Goal: Information Seeking & Learning: Compare options

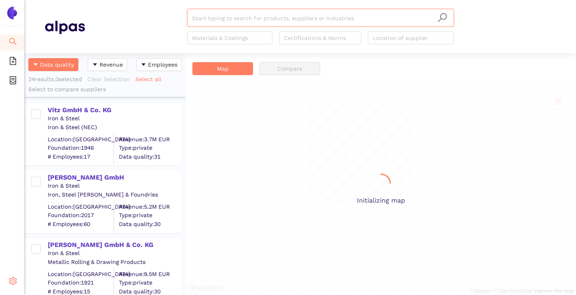
scroll to position [236, 156]
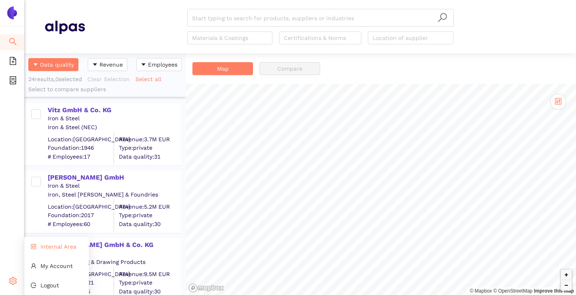
click at [47, 249] on span "Internal Area" at bounding box center [58, 247] width 36 height 6
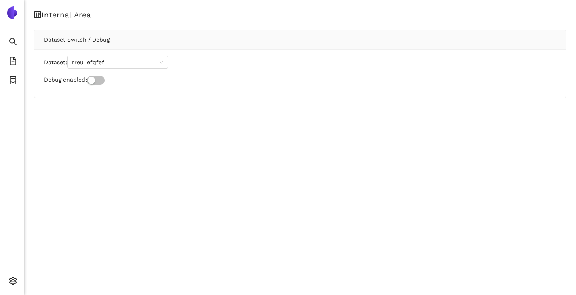
click at [120, 55] on div "Dataset: rreu_efqfef Debug enabled:" at bounding box center [299, 73] width 531 height 48
click at [118, 60] on span "rreu_efqfef" at bounding box center [117, 62] width 91 height 12
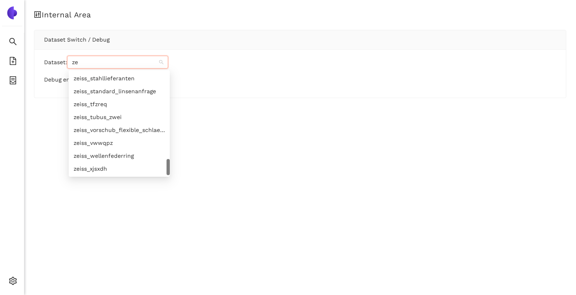
scroll to position [537, 0]
type input "ze"
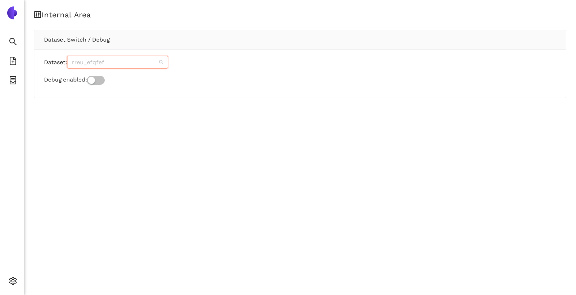
click at [103, 65] on span "rreu_efqfef" at bounding box center [117, 62] width 91 height 12
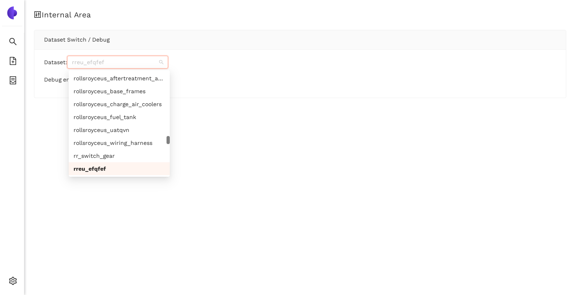
paste input "zeiss_nexmfa"
type input "zeiss_nexmfa"
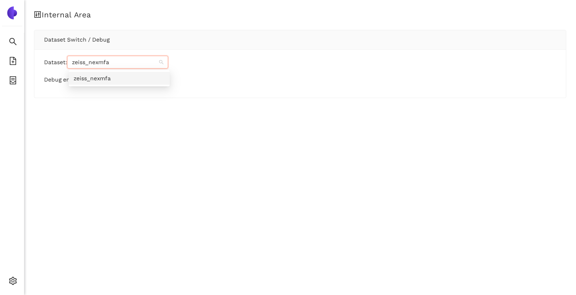
click at [96, 77] on div "zeiss_nexmfa" at bounding box center [119, 78] width 91 height 9
click at [76, 126] on div "Internal Area Dataset Switch / Debug Dataset: zeiss_nexmfa zeiss_nexmfa Debug e…" at bounding box center [300, 147] width 552 height 295
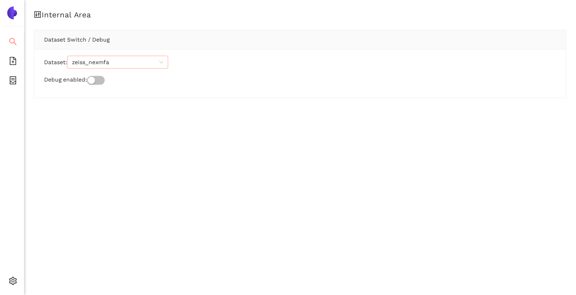
click at [13, 43] on icon "search" at bounding box center [13, 42] width 8 height 8
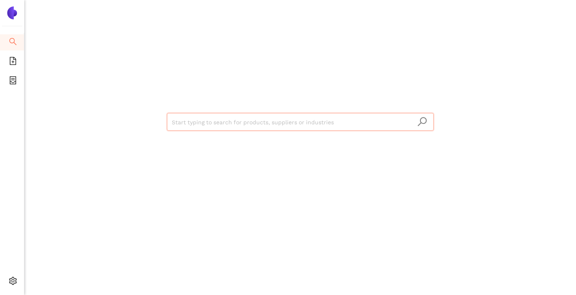
click at [192, 118] on input "search" at bounding box center [300, 123] width 257 height 18
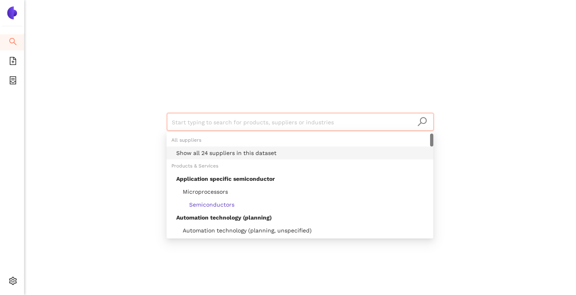
click at [208, 153] on div "Show all 24 suppliers in this dataset" at bounding box center [302, 153] width 252 height 9
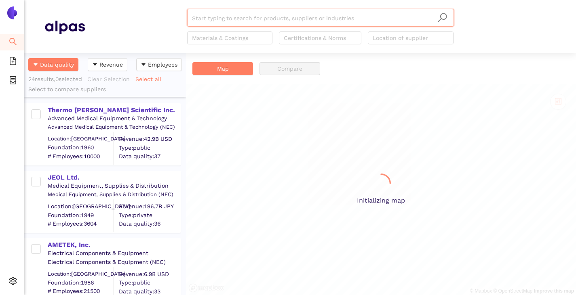
scroll to position [236, 156]
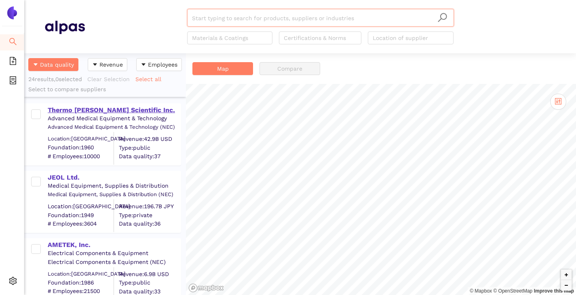
click at [85, 108] on div "Thermo [PERSON_NAME] Scientific Inc." at bounding box center [114, 110] width 133 height 9
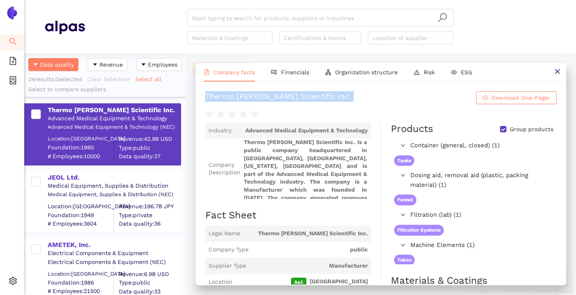
drag, startPoint x: 206, startPoint y: 94, endPoint x: 313, endPoint y: 111, distance: 107.6
click at [313, 111] on div "Thermo [PERSON_NAME] Scientific Inc. Download One-Pager" at bounding box center [380, 105] width 351 height 28
copy div "Thermo [PERSON_NAME] Scientific Inc. Download One-Pager"
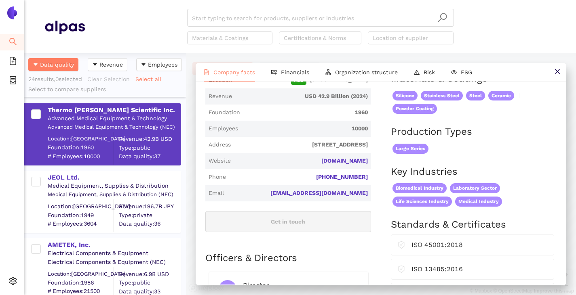
scroll to position [0, 0]
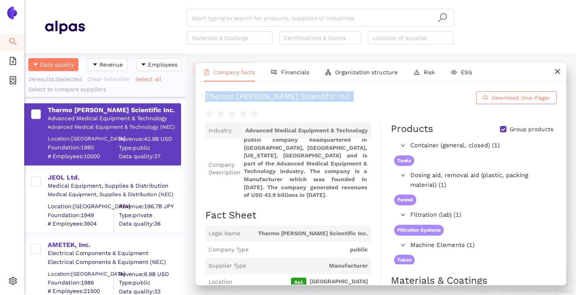
click at [500, 129] on input "Group products" at bounding box center [503, 129] width 6 height 6
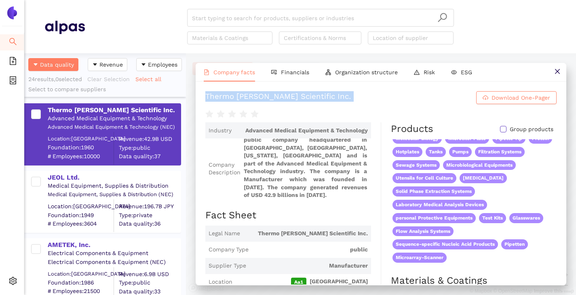
copy div "Thermo [PERSON_NAME] Scientific Inc. Download One-Pager"
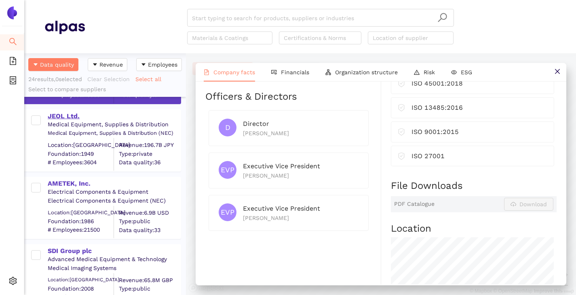
scroll to position [162, 0]
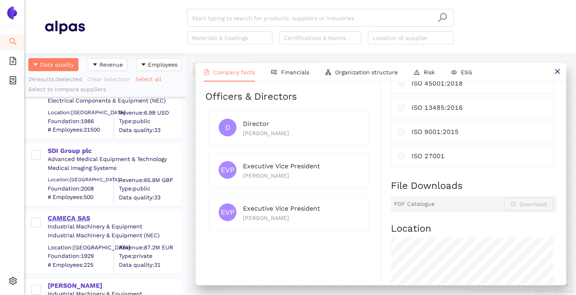
click at [74, 217] on div "CAMECA SAS" at bounding box center [114, 218] width 133 height 9
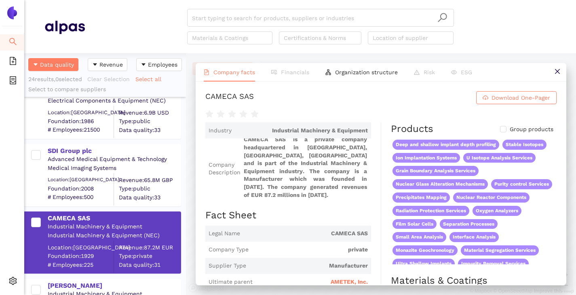
scroll to position [126, 0]
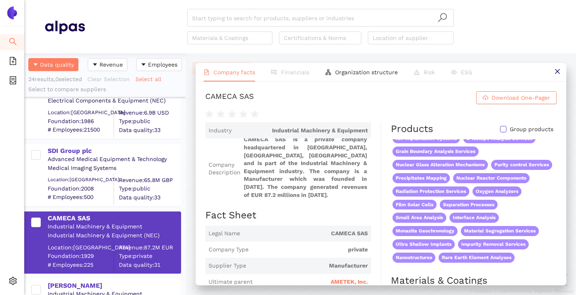
click at [500, 130] on input "Group products" at bounding box center [503, 129] width 6 height 6
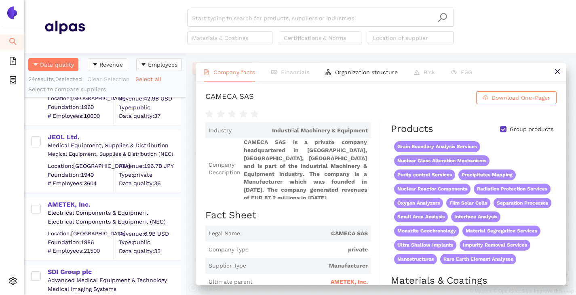
scroll to position [0, 0]
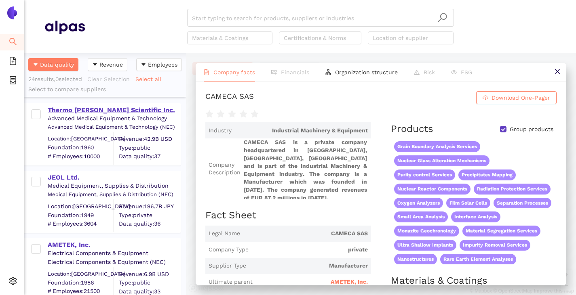
click at [93, 109] on div "Thermo [PERSON_NAME] Scientific Inc." at bounding box center [114, 110] width 133 height 9
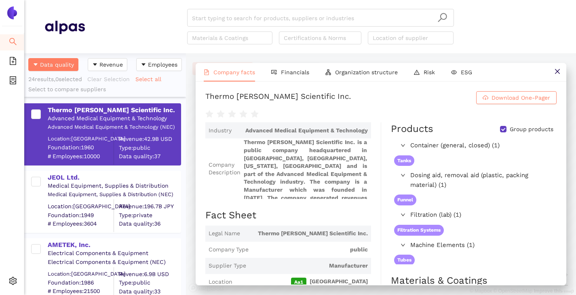
scroll to position [11, 0]
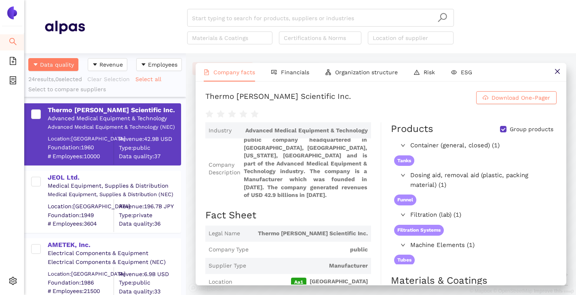
click at [500, 130] on input "Group products" at bounding box center [503, 129] width 6 height 6
checkbox input "false"
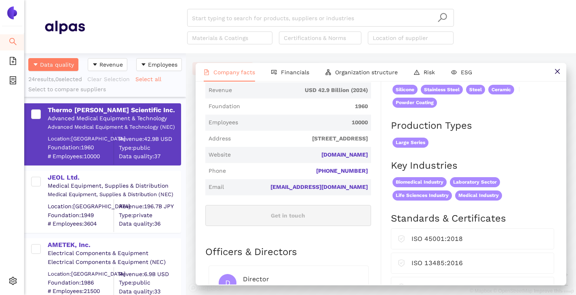
scroll to position [202, 0]
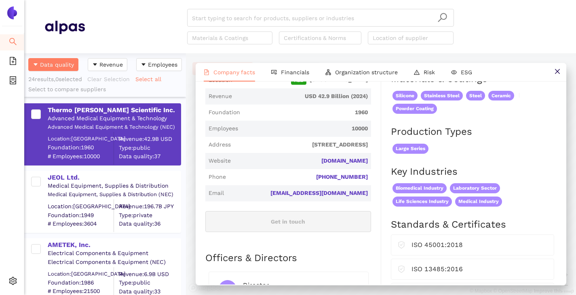
drag, startPoint x: 236, startPoint y: 141, endPoint x: 366, endPoint y: 147, distance: 131.1
click at [366, 147] on span "Address [STREET_ADDRESS]" at bounding box center [288, 145] width 166 height 16
copy span "[STREET_ADDRESS]"
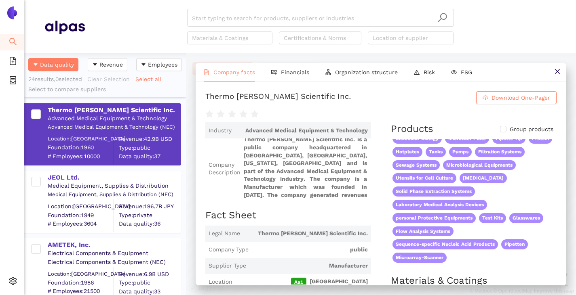
scroll to position [0, 0]
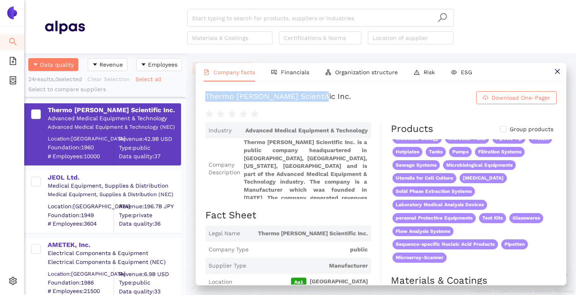
drag, startPoint x: 204, startPoint y: 96, endPoint x: 319, endPoint y: 92, distance: 115.2
click at [319, 92] on div "Thermo [PERSON_NAME] Scientific Inc. Download One-Pager Industry Advanced Medic…" at bounding box center [381, 183] width 371 height 203
copy div "Thermo [PERSON_NAME] Scientific Inc."
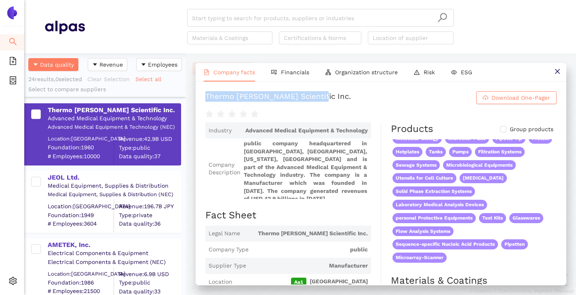
scroll to position [11, 0]
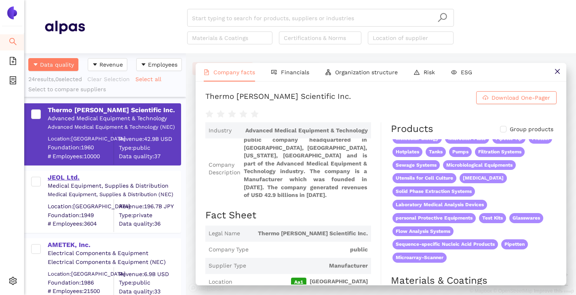
click at [65, 180] on div "JEOL Ltd." at bounding box center [114, 177] width 133 height 9
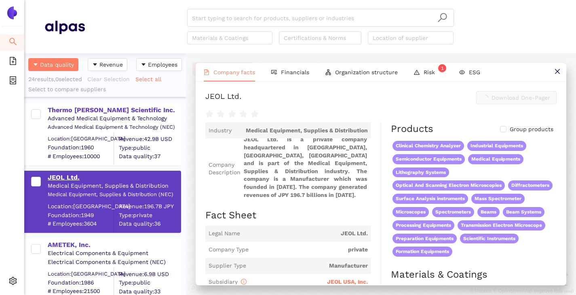
scroll to position [7, 0]
drag, startPoint x: 204, startPoint y: 97, endPoint x: 251, endPoint y: 99, distance: 47.7
click at [251, 99] on div "JEOL Ltd. Download One-Pager Industry Medical Equipment, Supplies & Distributio…" at bounding box center [381, 183] width 371 height 203
copy div "JEOL Ltd."
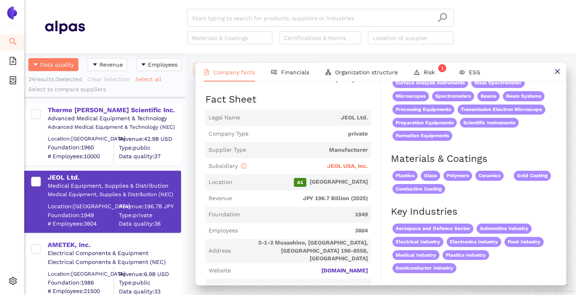
scroll to position [81, 0]
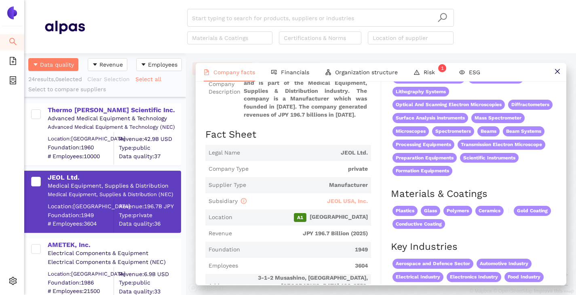
click at [337, 201] on span "JEOL USA, Inc." at bounding box center [347, 201] width 41 height 6
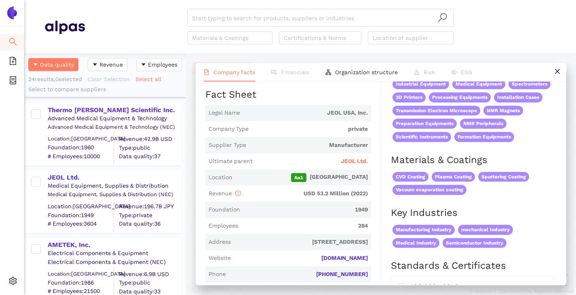
scroll to position [162, 0]
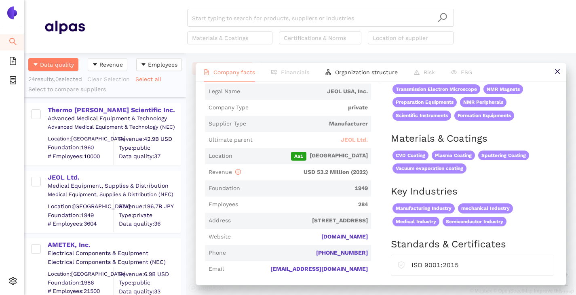
click at [344, 141] on span "JEOL Ltd." at bounding box center [354, 140] width 27 height 8
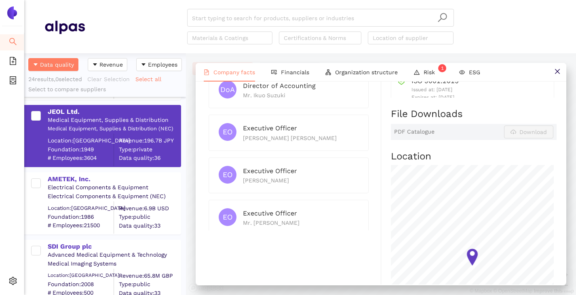
scroll to position [81, 0]
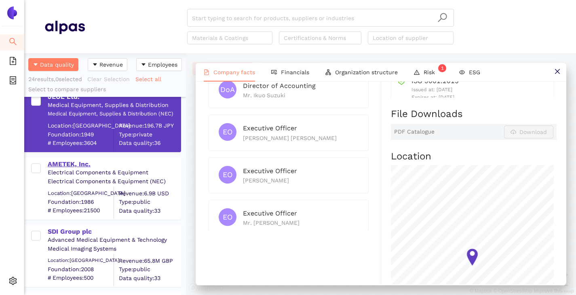
click at [56, 166] on div "AMETEK, Inc." at bounding box center [114, 164] width 133 height 9
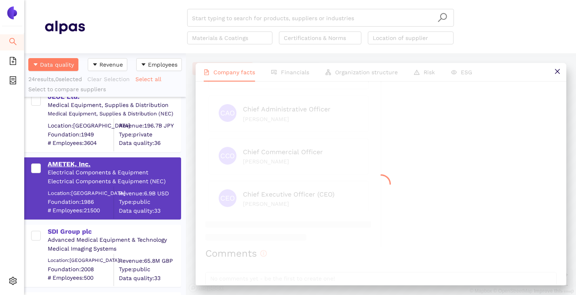
scroll to position [0, 0]
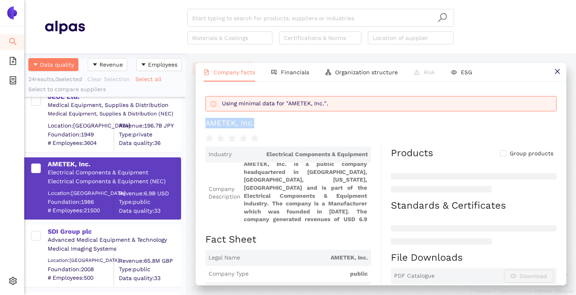
drag, startPoint x: 206, startPoint y: 121, endPoint x: 254, endPoint y: 117, distance: 48.3
click at [254, 117] on div "Using minimal data for "AMETEK, Inc.". AMETEK, Inc." at bounding box center [380, 117] width 351 height 52
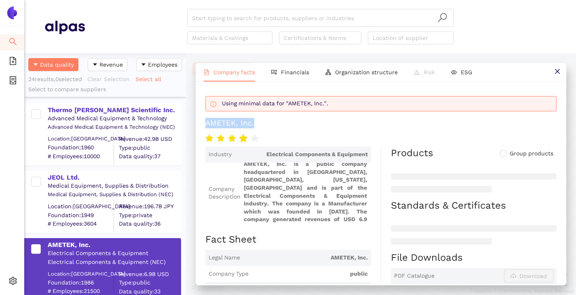
copy div "AMETEK, Inc."
click at [67, 174] on div "JEOL Ltd." at bounding box center [114, 177] width 133 height 9
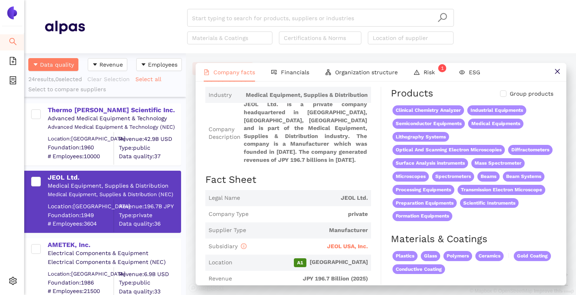
scroll to position [81, 0]
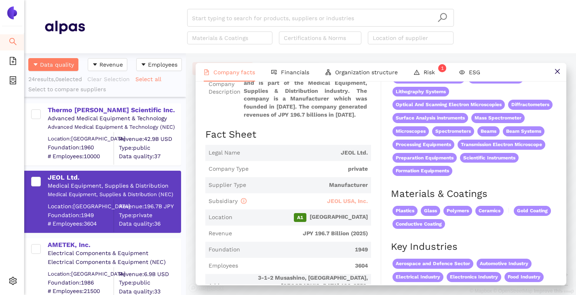
click at [339, 203] on span "JEOL USA, Inc." at bounding box center [347, 201] width 41 height 6
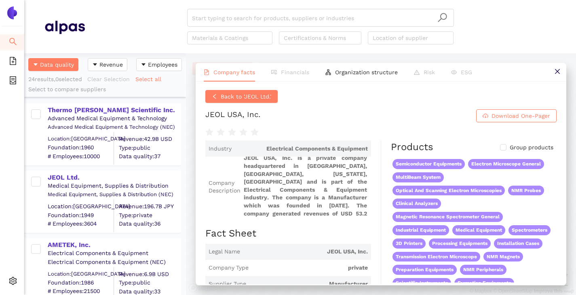
scroll to position [0, 0]
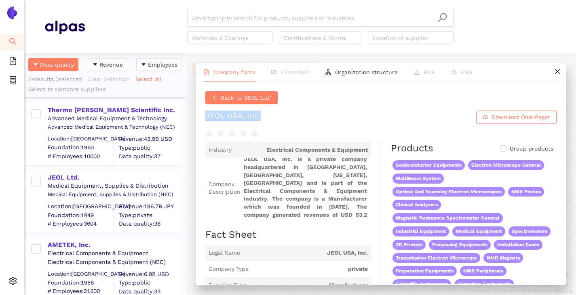
drag, startPoint x: 200, startPoint y: 114, endPoint x: 267, endPoint y: 115, distance: 67.5
click at [267, 115] on div "Back to 'JEOL Ltd.' JEOL USA, Inc. Download One-Pager Industry Electrical Compo…" at bounding box center [381, 183] width 371 height 203
copy div "JEOL USA, Inc."
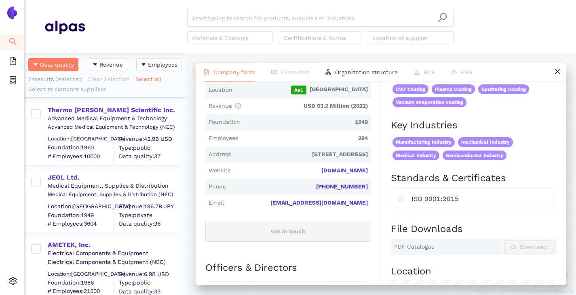
scroll to position [242, 0]
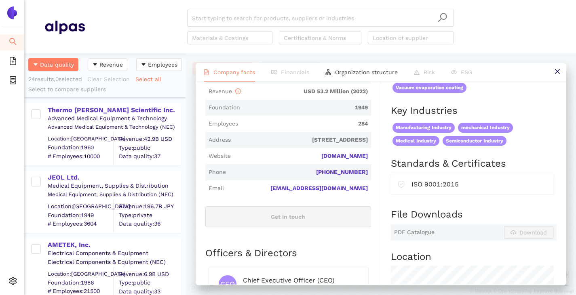
drag, startPoint x: 367, startPoint y: 174, endPoint x: 302, endPoint y: 166, distance: 65.6
click at [302, 166] on span "Phone [PHONE_NUMBER]" at bounding box center [288, 172] width 166 height 16
copy link "[PHONE_NUMBER]"
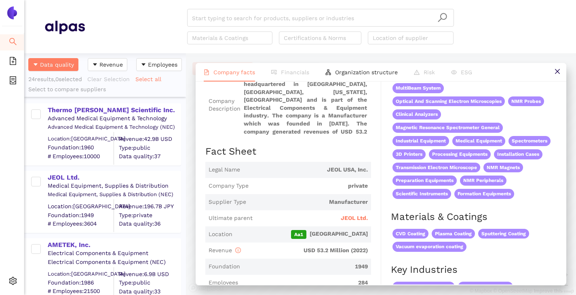
scroll to position [0, 0]
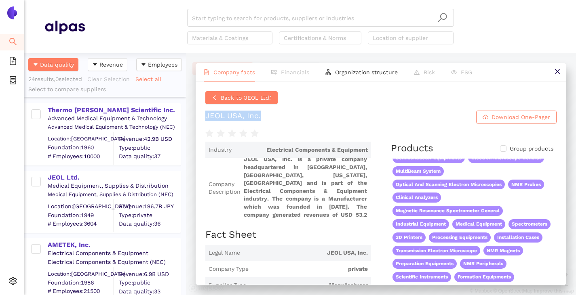
drag, startPoint x: 201, startPoint y: 116, endPoint x: 278, endPoint y: 116, distance: 76.4
click at [278, 116] on div "Back to 'JEOL Ltd.' JEOL USA, Inc. Download One-Pager Industry Electrical Compo…" at bounding box center [381, 183] width 371 height 203
copy div "JEOL USA, Inc."
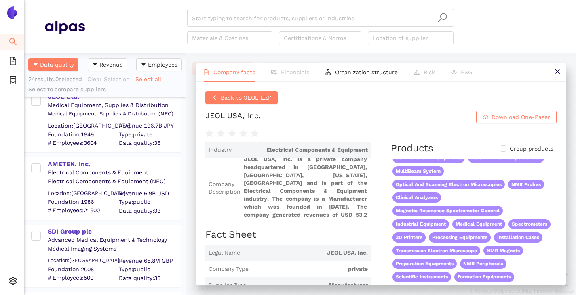
click at [65, 168] on div "AMETEK, Inc." at bounding box center [114, 164] width 133 height 9
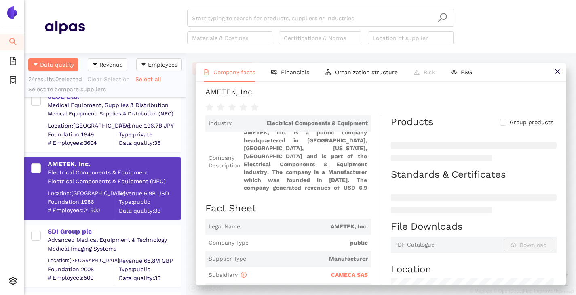
scroll to position [0, 0]
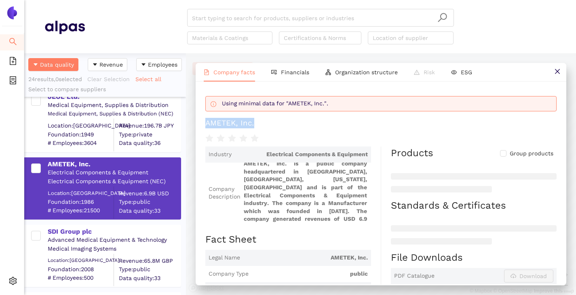
drag, startPoint x: 204, startPoint y: 120, endPoint x: 262, endPoint y: 126, distance: 57.7
click at [262, 126] on div "Using minimal data for "AMETEK, Inc.". AMETEK, Inc. Industry Electrical Compone…" at bounding box center [381, 183] width 371 height 203
copy div "AMETEK, Inc."
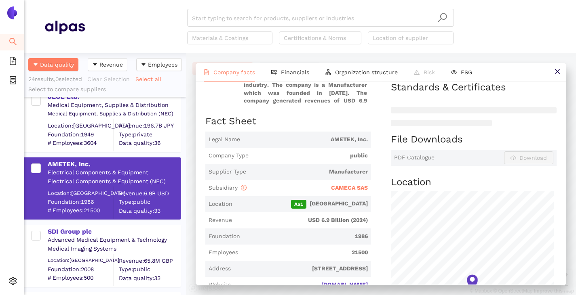
scroll to position [121, 0]
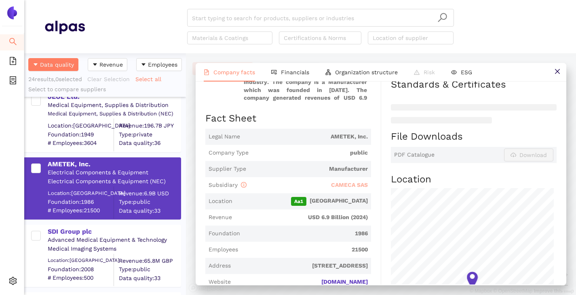
click at [335, 183] on span "CAMECA SAS" at bounding box center [349, 185] width 37 height 6
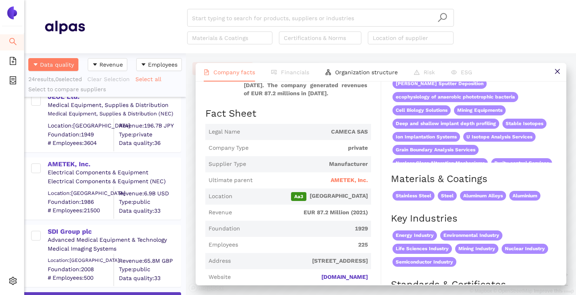
scroll to position [0, 0]
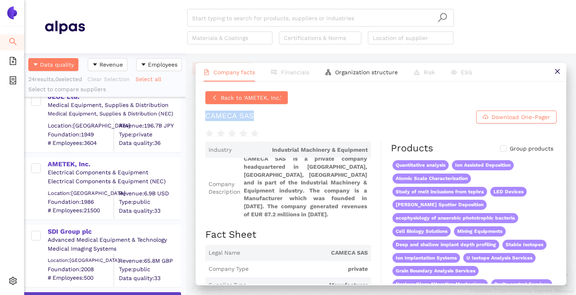
drag, startPoint x: 253, startPoint y: 116, endPoint x: 203, endPoint y: 120, distance: 50.3
click at [203, 120] on div "Back to 'AMETEK, Inc.' CAMECA SAS Download One-Pager Industry Industrial Machin…" at bounding box center [381, 183] width 371 height 203
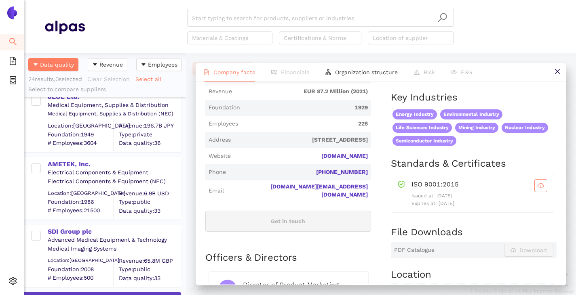
scroll to position [40, 0]
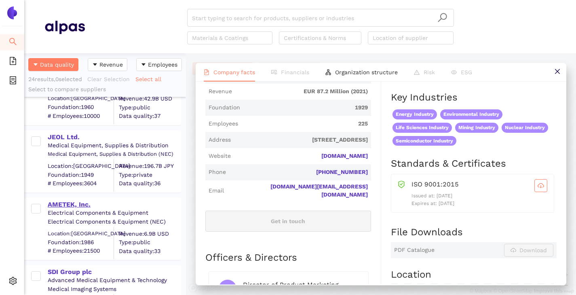
click at [72, 205] on div "AMETEK, Inc." at bounding box center [114, 204] width 133 height 9
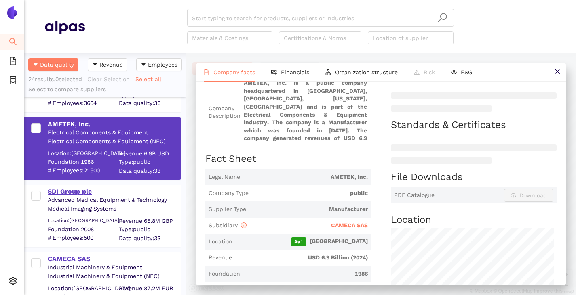
scroll to position [121, 0]
click at [70, 192] on div "SDI Group plc" at bounding box center [114, 191] width 133 height 9
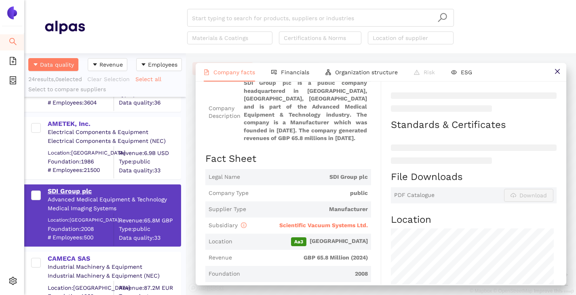
scroll to position [0, 0]
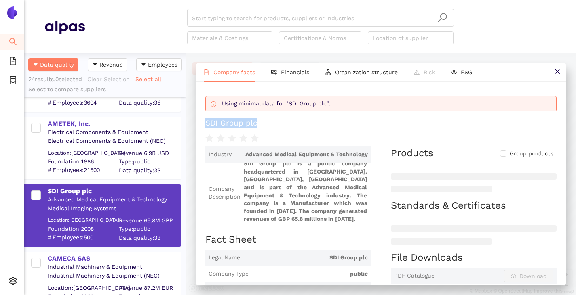
drag, startPoint x: 206, startPoint y: 123, endPoint x: 271, endPoint y: 122, distance: 64.6
click at [271, 122] on h1 "SDI Group plc" at bounding box center [380, 123] width 351 height 11
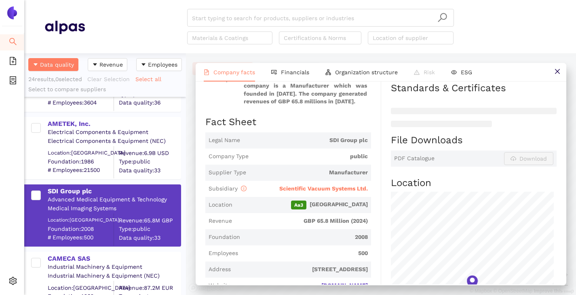
scroll to position [162, 0]
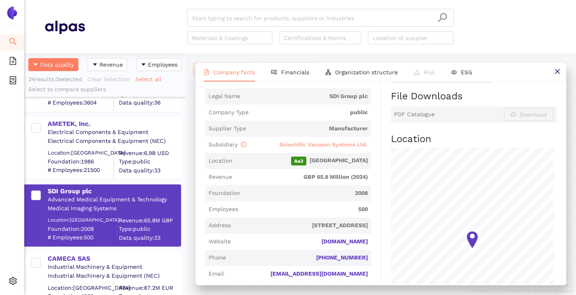
click at [299, 145] on span "Scientific Vacuum Systems Ltd." at bounding box center [323, 144] width 88 height 6
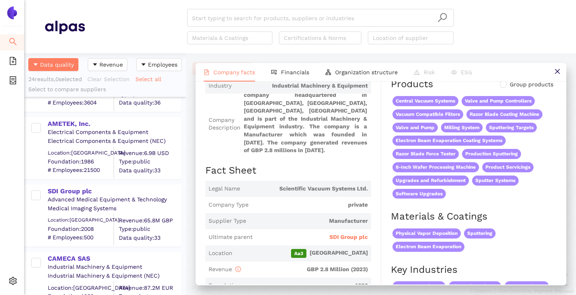
scroll to position [121, 0]
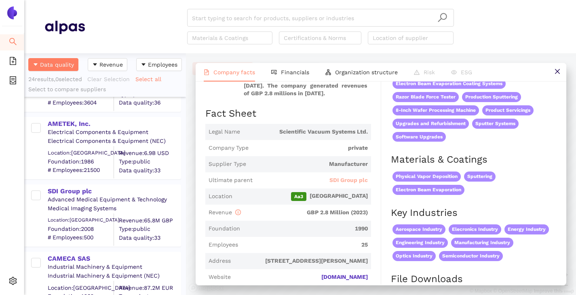
click at [338, 180] on span "SDI Group plc" at bounding box center [348, 181] width 38 height 8
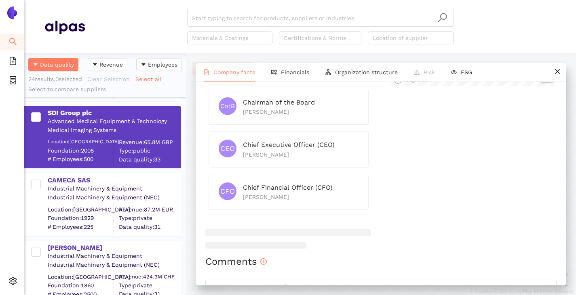
scroll to position [202, 0]
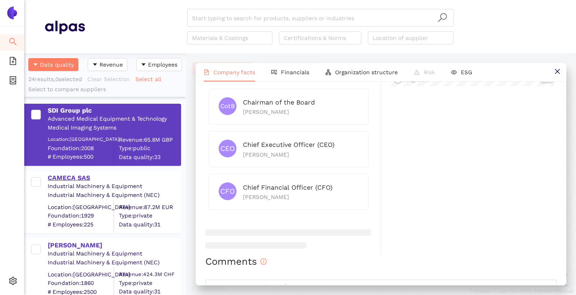
click at [70, 178] on div "CAMECA SAS" at bounding box center [114, 178] width 133 height 9
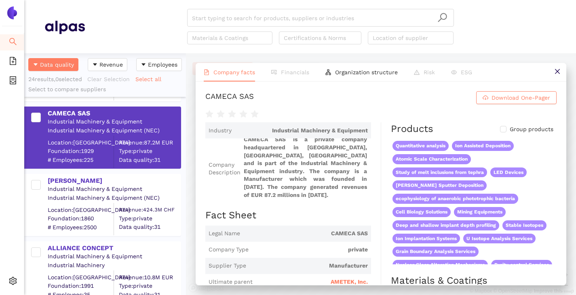
scroll to position [283, 0]
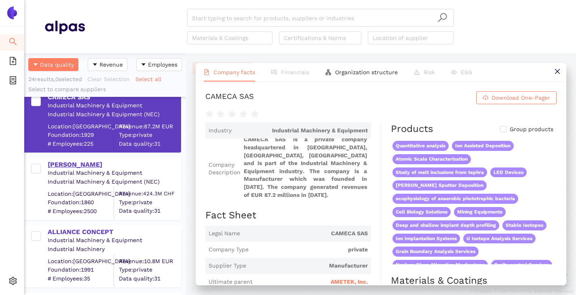
click at [69, 163] on div "[PERSON_NAME]" at bounding box center [114, 164] width 133 height 9
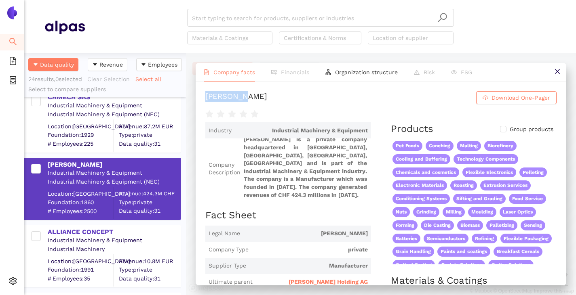
drag, startPoint x: 207, startPoint y: 95, endPoint x: 250, endPoint y: 93, distance: 42.9
click at [250, 93] on h1 "[PERSON_NAME] Download One-Pager" at bounding box center [380, 97] width 351 height 13
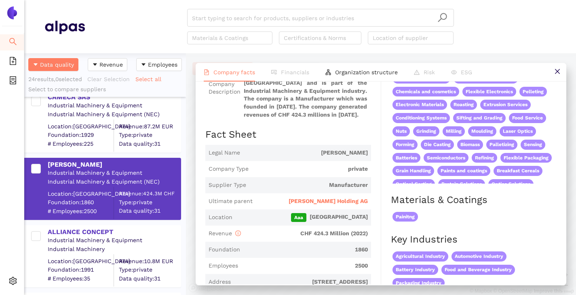
scroll to position [162, 0]
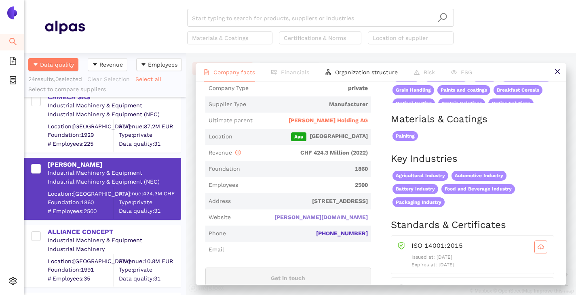
click at [0, 0] on link "[PERSON_NAME][DOMAIN_NAME]" at bounding box center [0, 0] width 0 height 0
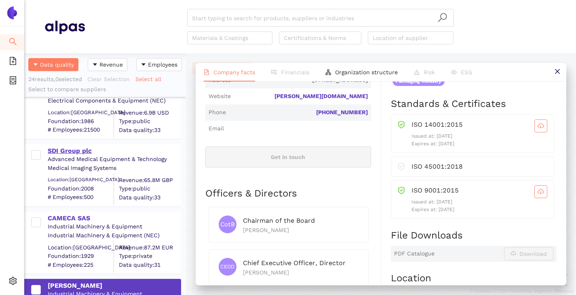
click at [77, 151] on div "SDI Group plc" at bounding box center [114, 151] width 133 height 9
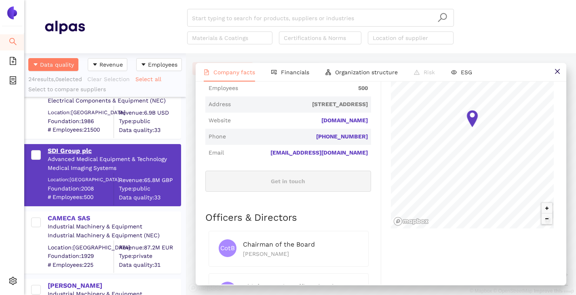
scroll to position [0, 0]
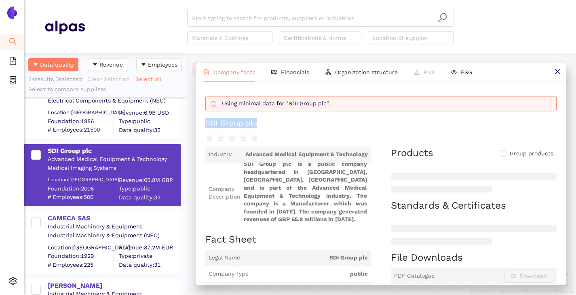
drag, startPoint x: 204, startPoint y: 123, endPoint x: 271, endPoint y: 118, distance: 66.4
click at [271, 118] on div "Using minimal data for "SDI Group plc". SDI Group plc Industry Advanced Medical…" at bounding box center [381, 183] width 371 height 203
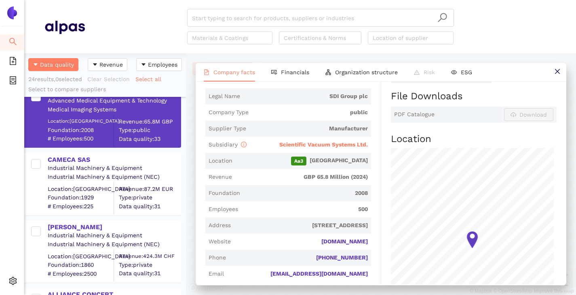
scroll to position [242, 0]
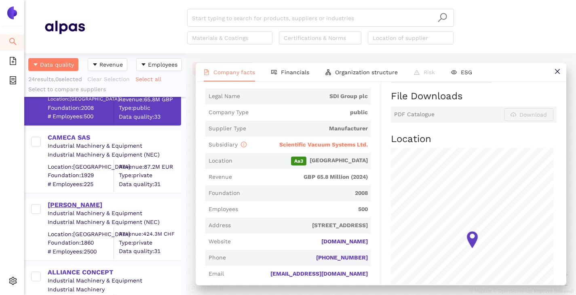
click at [77, 210] on div "Industrial Machinery & Equipment" at bounding box center [114, 214] width 133 height 8
click at [65, 205] on div "[PERSON_NAME]" at bounding box center [114, 205] width 133 height 9
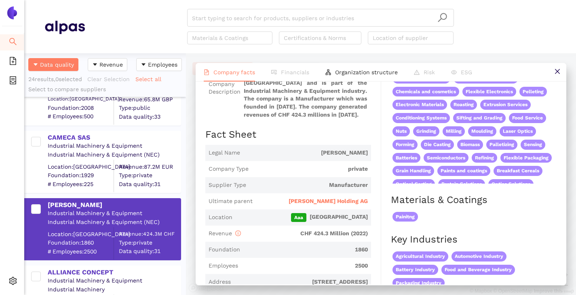
scroll to position [0, 0]
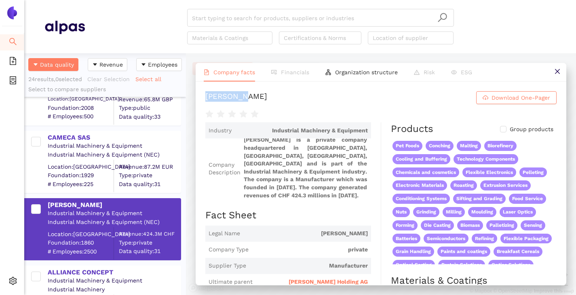
drag, startPoint x: 206, startPoint y: 97, endPoint x: 244, endPoint y: 92, distance: 38.4
click at [244, 91] on h1 "[PERSON_NAME] Download One-Pager" at bounding box center [380, 97] width 351 height 13
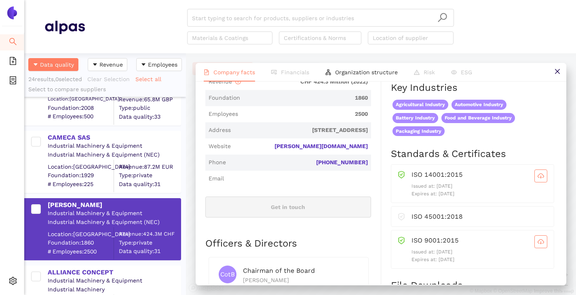
scroll to position [242, 0]
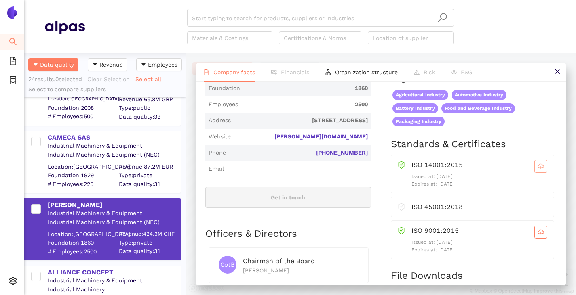
click at [537, 165] on icon "cloud-download" at bounding box center [540, 166] width 6 height 6
click at [537, 230] on icon "cloud-download" at bounding box center [540, 232] width 6 height 6
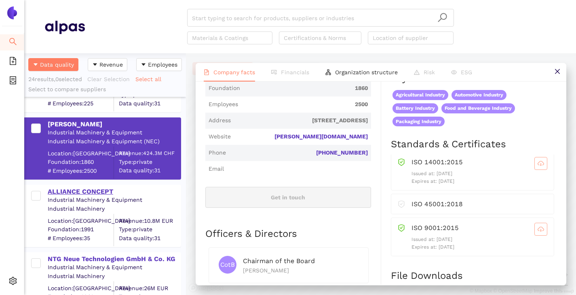
click at [90, 187] on div "ALLIANCE CONCEPT" at bounding box center [114, 191] width 133 height 11
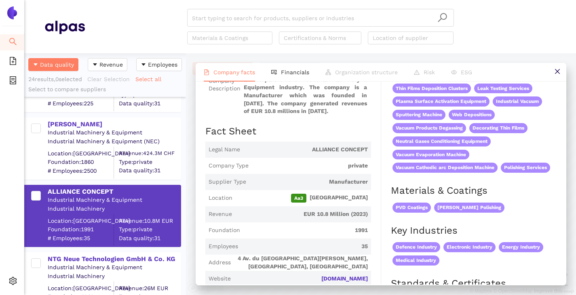
scroll to position [162, 0]
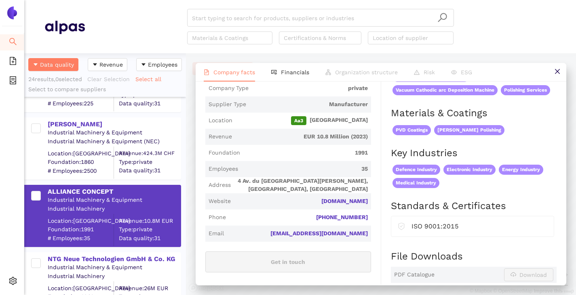
drag, startPoint x: 368, startPoint y: 203, endPoint x: 303, endPoint y: 198, distance: 64.8
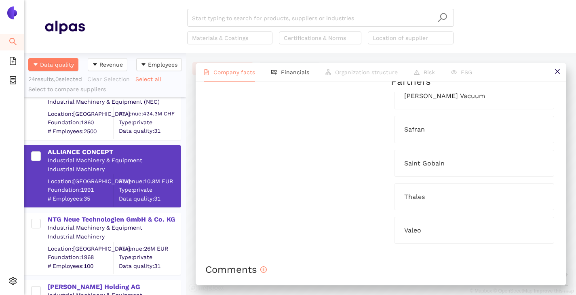
scroll to position [404, 0]
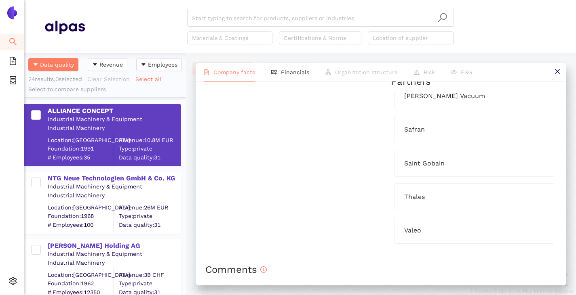
click at [75, 179] on div "NTG Neue Technologien GmbH & Co. KG" at bounding box center [114, 178] width 133 height 9
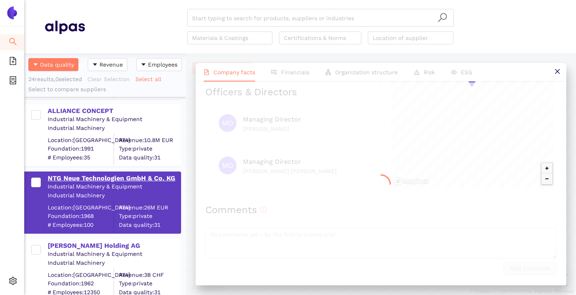
scroll to position [0, 0]
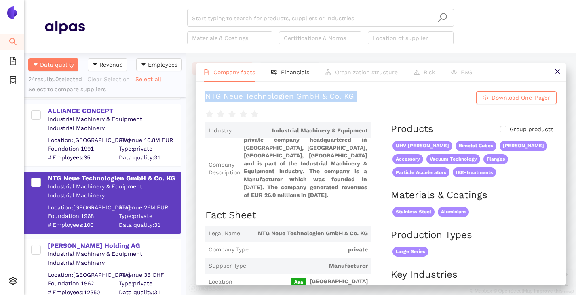
drag, startPoint x: 205, startPoint y: 98, endPoint x: 354, endPoint y: 111, distance: 150.1
click at [354, 111] on div "NTG Neue Technologien GmbH & Co. KG Download One-Pager Industry Industrial Mach…" at bounding box center [381, 183] width 371 height 203
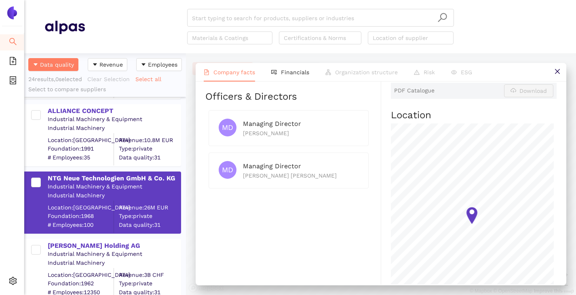
scroll to position [242, 0]
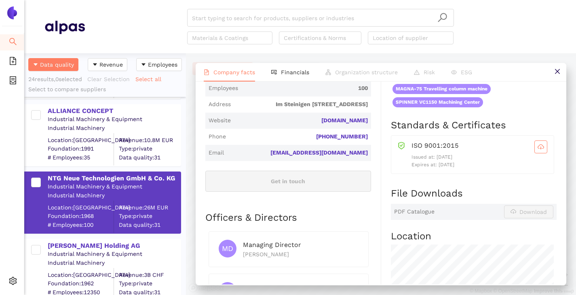
click at [541, 145] on div "ISO 9001:2015 Issued at: [DATE] Expires at: [DATE]" at bounding box center [472, 154] width 163 height 39
click at [538, 146] on span "cloud-download" at bounding box center [541, 147] width 12 height 6
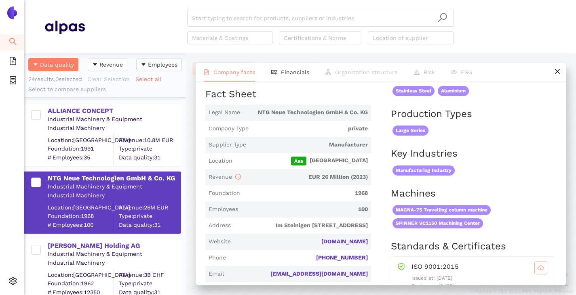
scroll to position [0, 0]
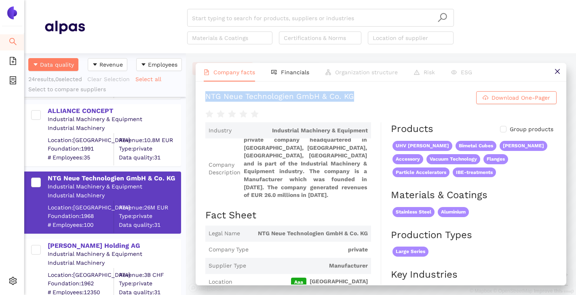
drag, startPoint x: 206, startPoint y: 93, endPoint x: 368, endPoint y: 101, distance: 162.2
click at [368, 101] on h1 "NTG Neue Technologien GmbH & Co. KG Download One-Pager" at bounding box center [380, 97] width 351 height 13
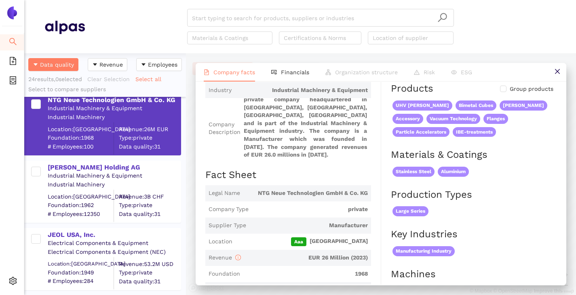
scroll to position [485, 0]
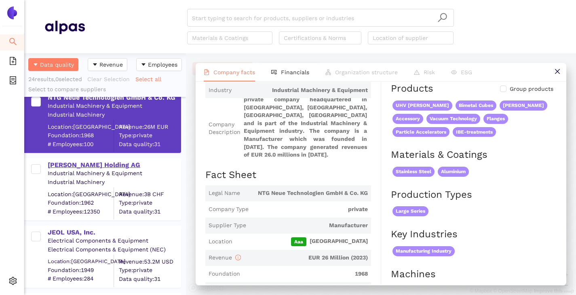
click at [83, 168] on div "[PERSON_NAME] Holding AG" at bounding box center [114, 165] width 133 height 9
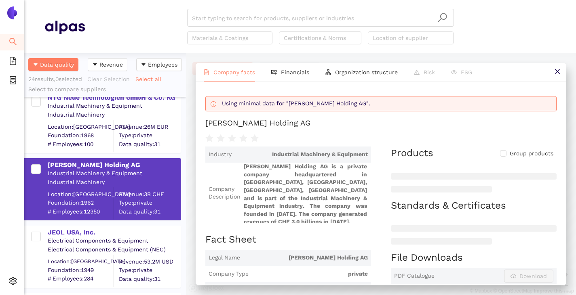
scroll to position [81, 0]
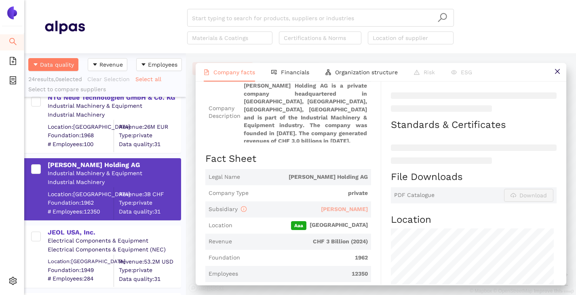
click at [349, 206] on span "[PERSON_NAME]" at bounding box center [344, 209] width 47 height 6
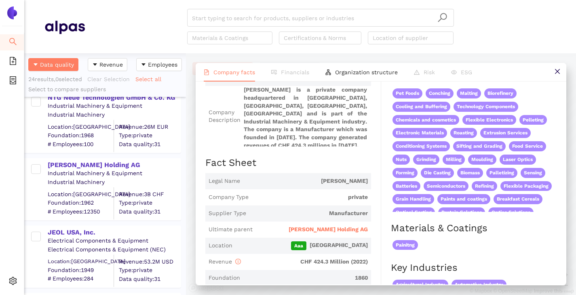
scroll to position [121, 0]
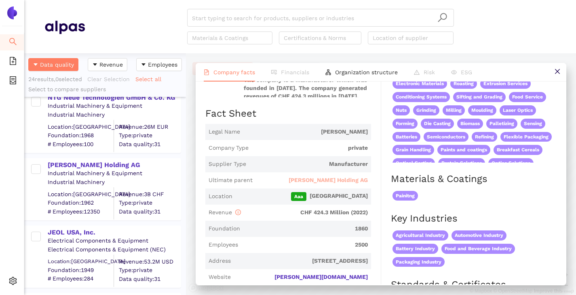
click at [341, 177] on span "[PERSON_NAME] Holding AG" at bounding box center [327, 181] width 79 height 8
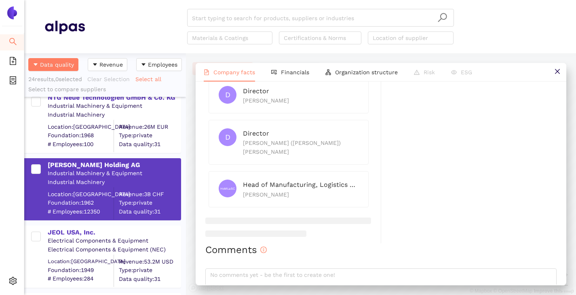
scroll to position [485, 0]
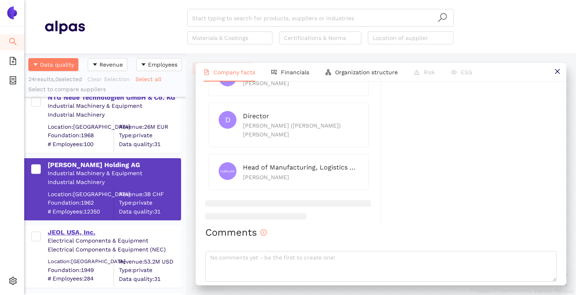
click at [72, 229] on div "JEOL USA, Inc." at bounding box center [114, 232] width 133 height 9
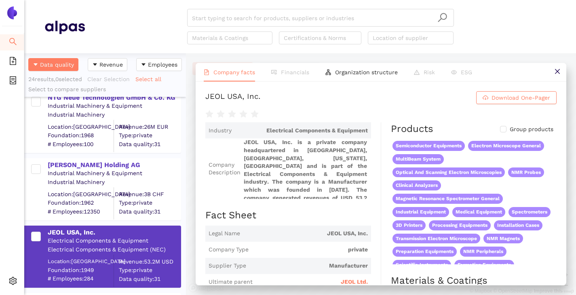
scroll to position [606, 0]
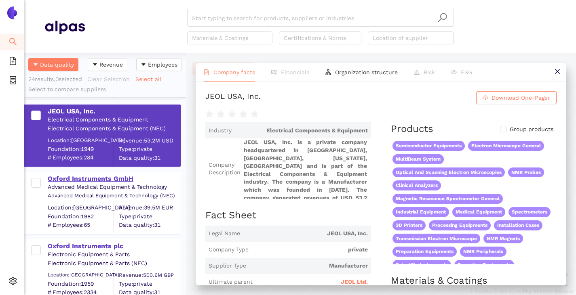
click at [81, 179] on div "Oxford Instruments GmbH" at bounding box center [114, 179] width 133 height 9
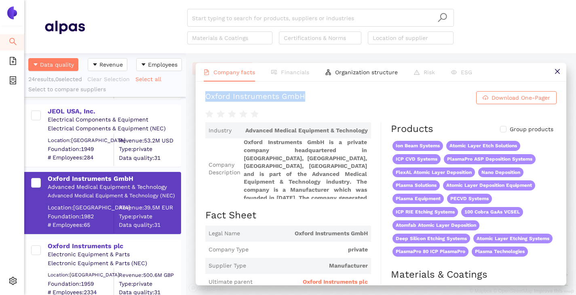
drag, startPoint x: 205, startPoint y: 96, endPoint x: 321, endPoint y: 95, distance: 116.0
click at [321, 95] on div "Oxford Instruments GmbH Download One-Pager Industry Advanced Medical Equipment …" at bounding box center [381, 183] width 371 height 203
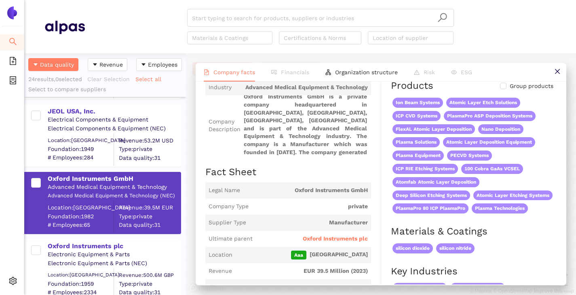
scroll to position [0, 0]
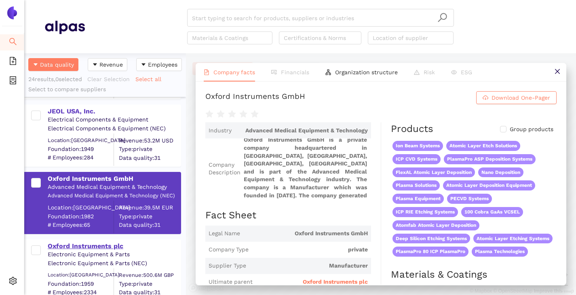
click at [76, 246] on div "Oxford Instruments plc" at bounding box center [114, 246] width 133 height 9
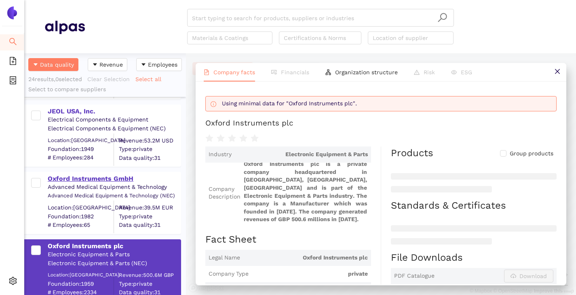
click at [85, 179] on div "Oxford Instruments GmbH" at bounding box center [114, 179] width 133 height 9
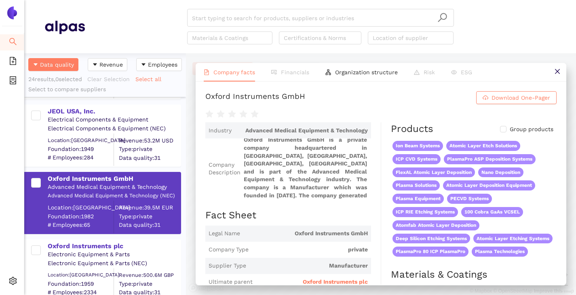
scroll to position [81, 0]
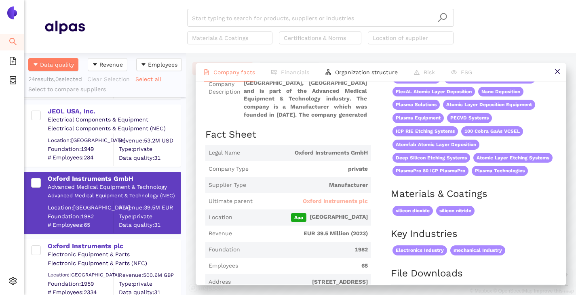
click at [319, 200] on span "Oxford Instruments plc" at bounding box center [335, 202] width 65 height 8
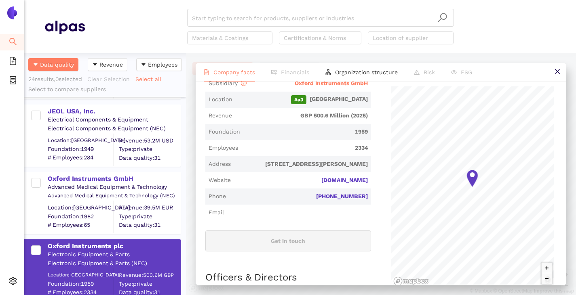
scroll to position [202, 0]
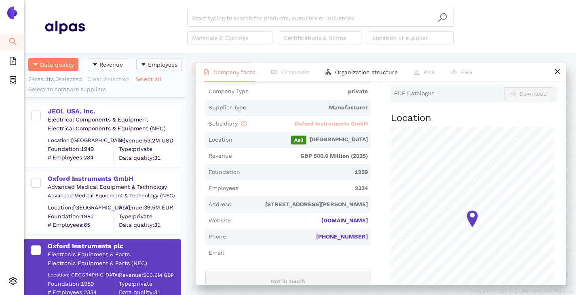
click at [327, 124] on span "Oxford Instruments GmbH" at bounding box center [331, 123] width 73 height 6
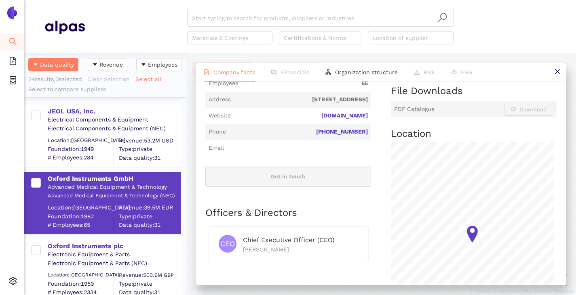
scroll to position [364, 0]
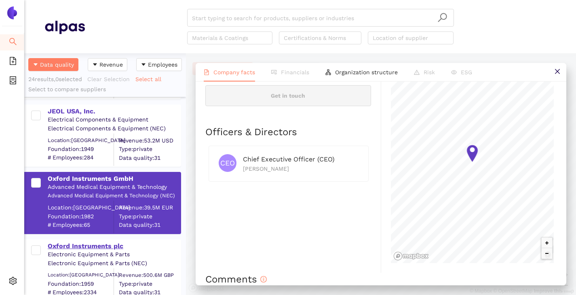
click at [76, 247] on div "Oxford Instruments plc" at bounding box center [114, 246] width 133 height 9
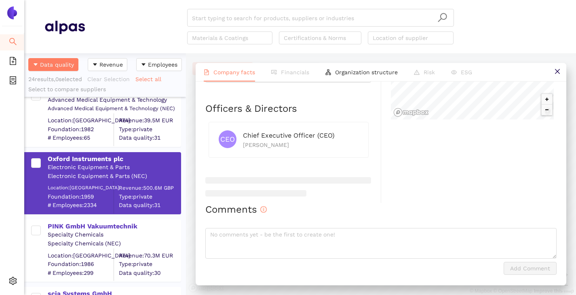
scroll to position [727, 0]
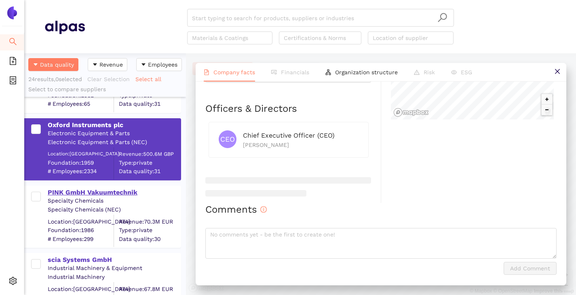
click at [89, 194] on div "PINK GmbH Vakuumtechnik" at bounding box center [114, 192] width 133 height 9
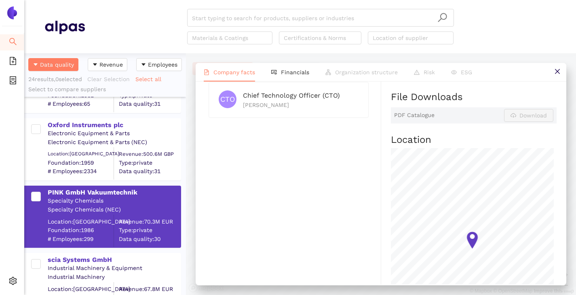
scroll to position [0, 0]
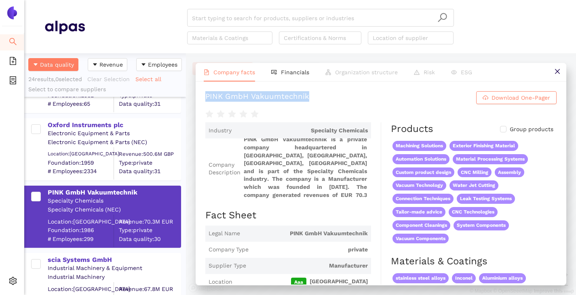
drag, startPoint x: 204, startPoint y: 98, endPoint x: 318, endPoint y: 100, distance: 113.2
click at [318, 100] on div "PINK GmbH Vakuumtechnik Download One-Pager Industry Specialty Chemicals Company…" at bounding box center [381, 183] width 371 height 203
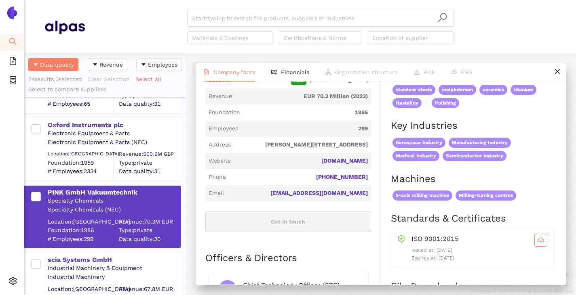
scroll to position [283, 0]
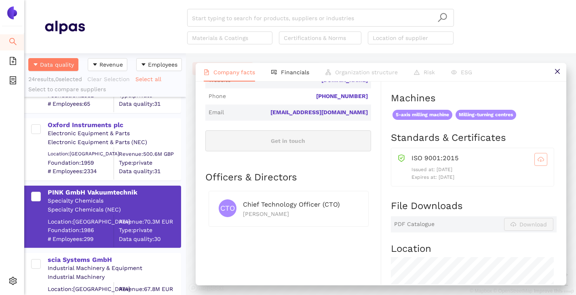
click at [535, 158] on span "cloud-download" at bounding box center [541, 159] width 12 height 6
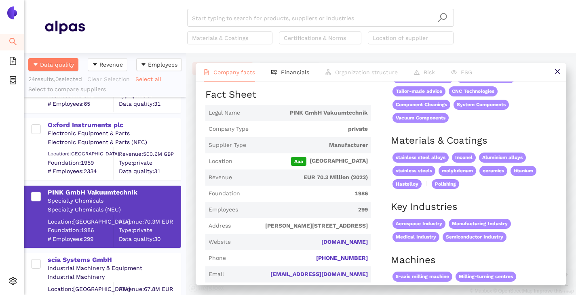
scroll to position [121, 0]
click at [0, 0] on link "[DOMAIN_NAME]" at bounding box center [0, 0] width 0 height 0
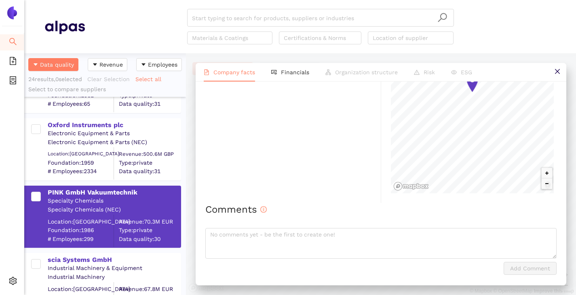
scroll to position [768, 0]
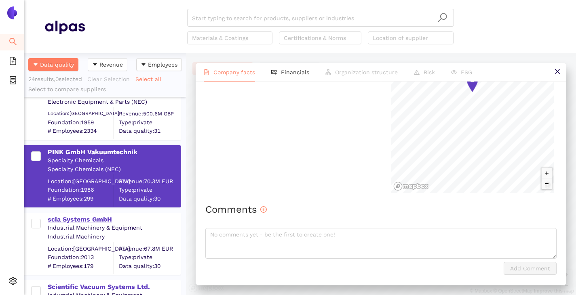
click at [84, 220] on div "scia Systems GmbH" at bounding box center [114, 219] width 133 height 9
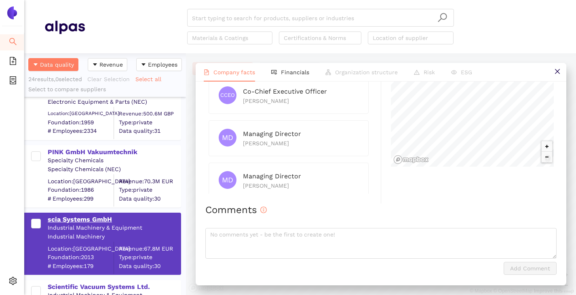
scroll to position [0, 0]
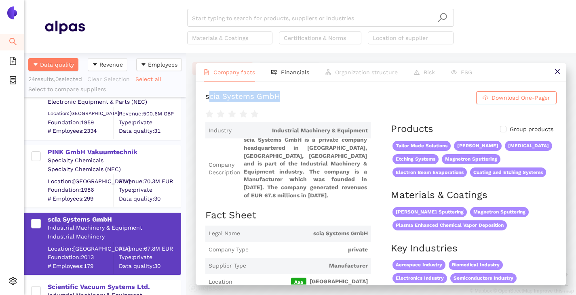
drag, startPoint x: 207, startPoint y: 97, endPoint x: 206, endPoint y: 107, distance: 10.2
click at [288, 92] on h1 "scia Systems GmbH Download One-Pager" at bounding box center [380, 97] width 351 height 13
drag, startPoint x: 204, startPoint y: 93, endPoint x: 299, endPoint y: 97, distance: 94.6
click at [299, 97] on div "scia Systems GmbH Download One-Pager Industry Industrial Machinery & Equipment …" at bounding box center [381, 183] width 371 height 203
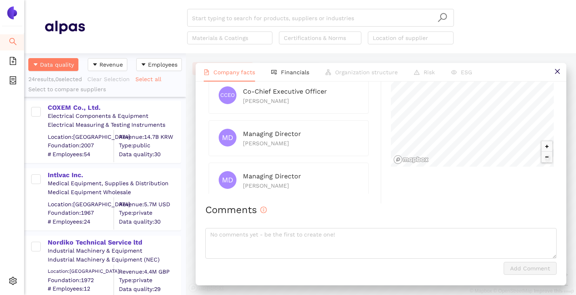
scroll to position [1051, 0]
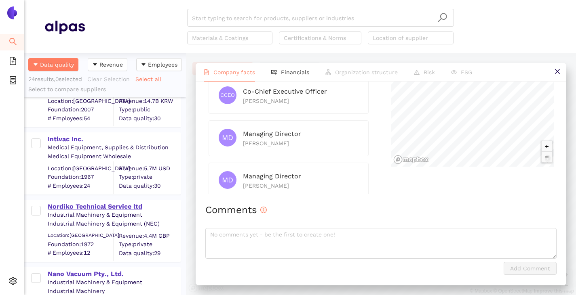
click at [83, 207] on div "Nordiko Technical Service ltd" at bounding box center [114, 206] width 133 height 9
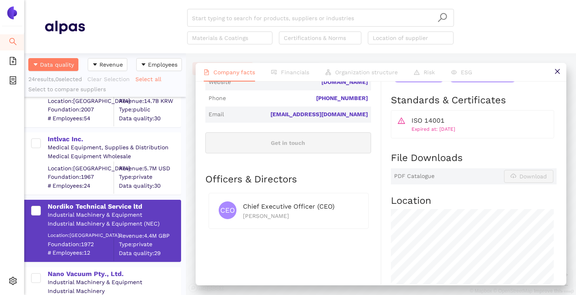
scroll to position [283, 0]
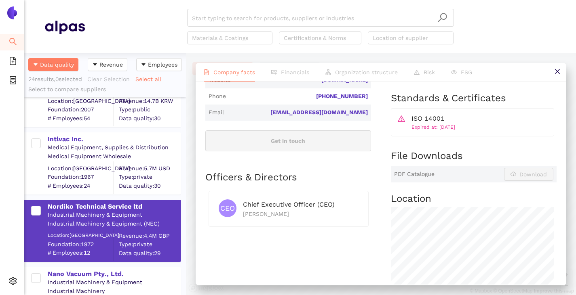
click at [440, 119] on div "ISO 14001" at bounding box center [479, 119] width 136 height 10
click at [420, 123] on div "ISO 14001" at bounding box center [479, 119] width 136 height 10
click at [419, 126] on span "Expired at: [DATE]" at bounding box center [433, 127] width 44 height 6
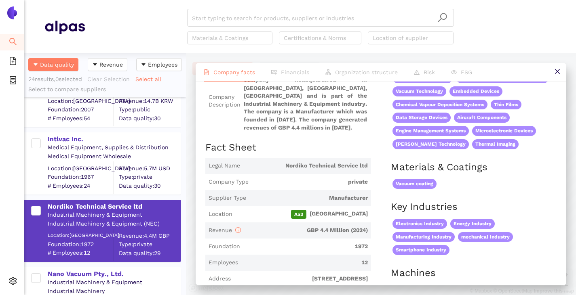
scroll to position [0, 0]
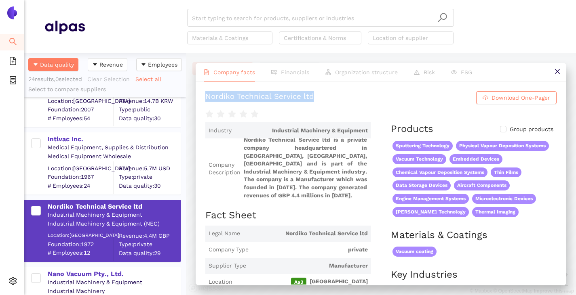
drag, startPoint x: 203, startPoint y: 96, endPoint x: 321, endPoint y: 99, distance: 118.0
click at [321, 99] on div "Nordiko Technical Service ltd Download One-Pager Industry Industrial Machinery …" at bounding box center [381, 183] width 371 height 203
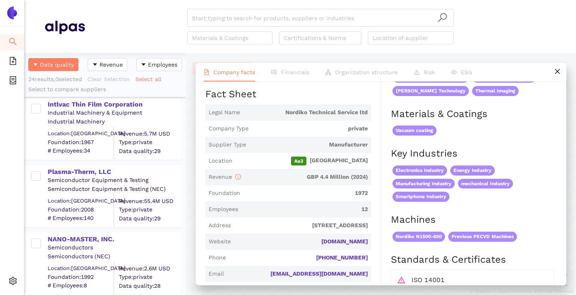
scroll to position [1293, 0]
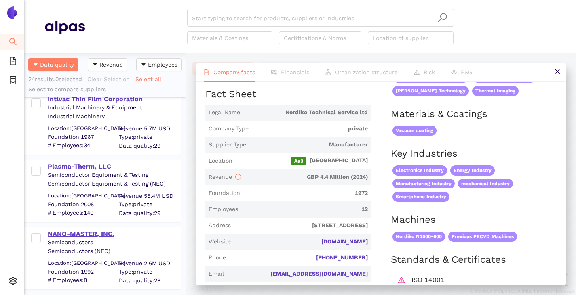
click at [67, 235] on div "NANO-MASTER, INC." at bounding box center [114, 234] width 133 height 9
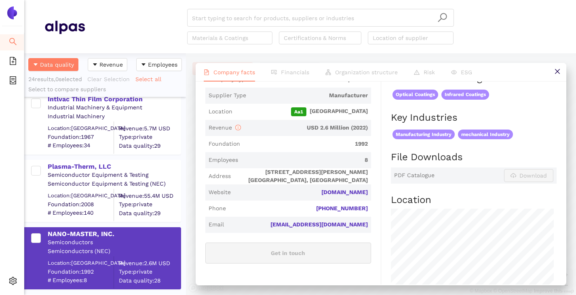
scroll to position [202, 0]
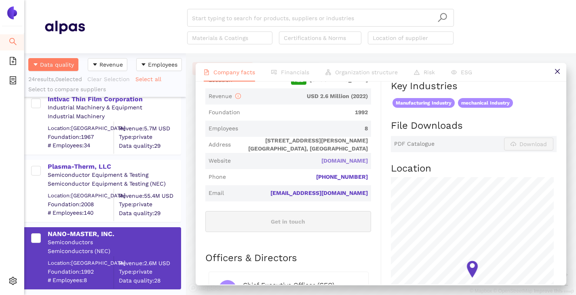
click at [0, 0] on link "[DOMAIN_NAME]" at bounding box center [0, 0] width 0 height 0
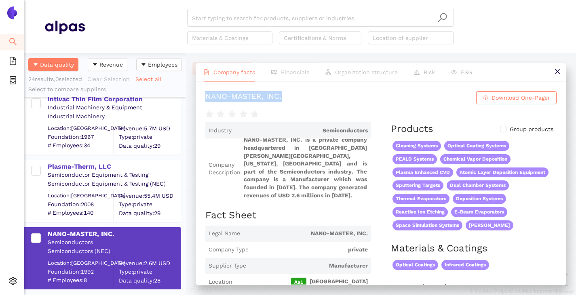
drag, startPoint x: 206, startPoint y: 96, endPoint x: 282, endPoint y: 97, distance: 75.2
click at [282, 97] on h1 "NANO-MASTER, INC. Download One-Pager" at bounding box center [380, 97] width 351 height 13
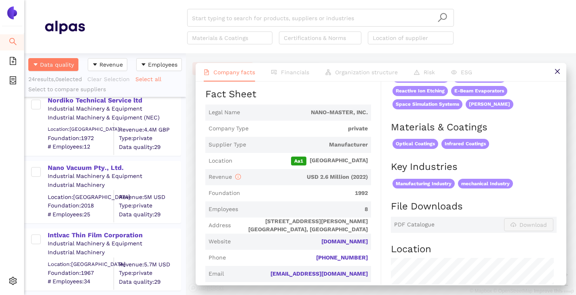
scroll to position [1139, 0]
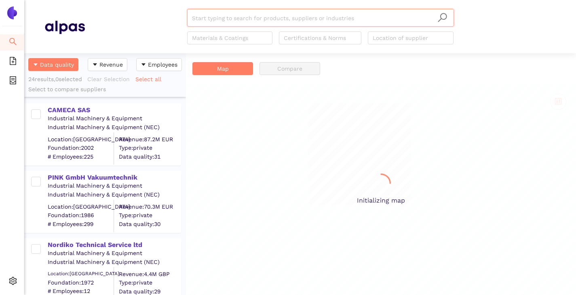
scroll to position [236, 156]
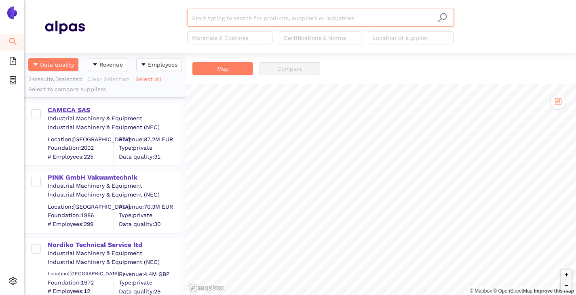
click at [78, 114] on div "CAMECA SAS" at bounding box center [114, 110] width 133 height 9
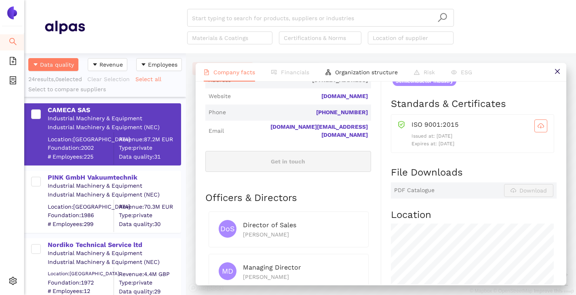
scroll to position [283, 0]
click at [537, 127] on icon "cloud-download" at bounding box center [540, 126] width 6 height 6
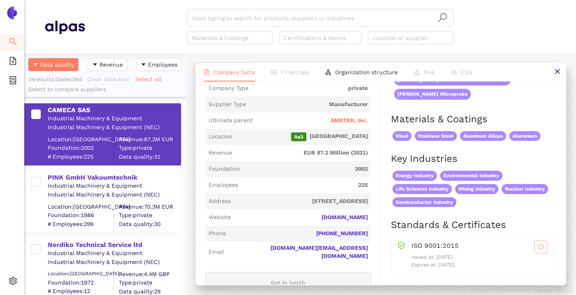
scroll to position [202, 0]
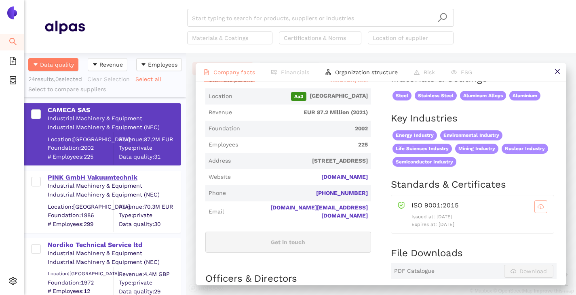
click at [87, 180] on div "PINK GmbH Vakuumtechnik" at bounding box center [114, 177] width 133 height 9
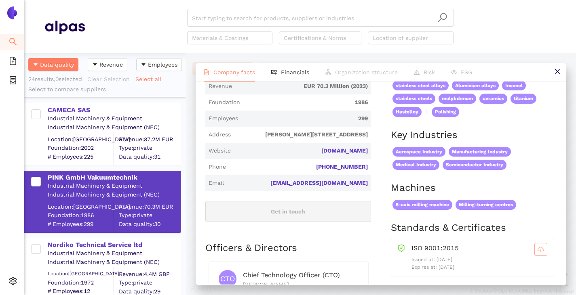
scroll to position [283, 0]
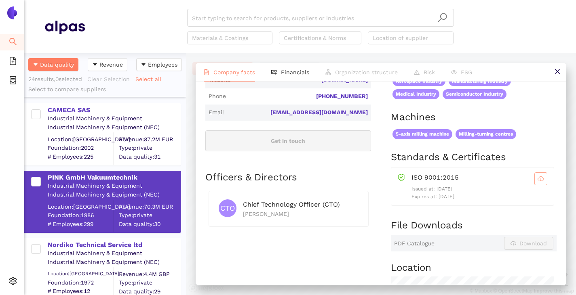
click at [534, 183] on button "button" at bounding box center [540, 179] width 13 height 13
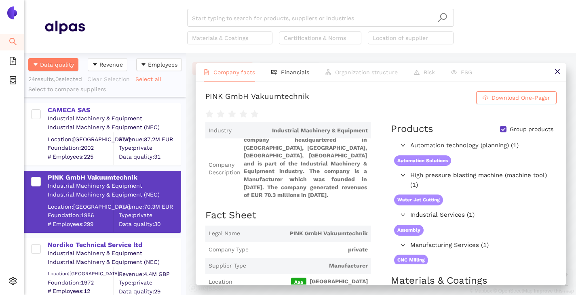
scroll to position [0, 0]
click at [500, 131] on input "Group products" at bounding box center [503, 129] width 6 height 6
checkbox input "false"
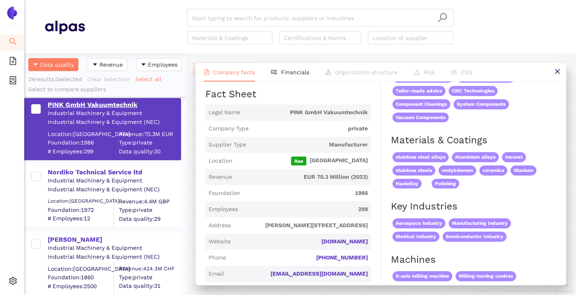
scroll to position [81, 0]
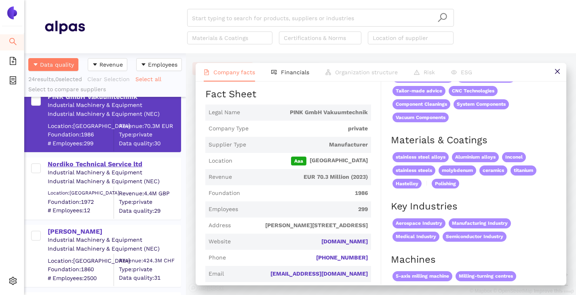
click at [74, 163] on div "Nordiko Technical Service ltd" at bounding box center [114, 164] width 133 height 9
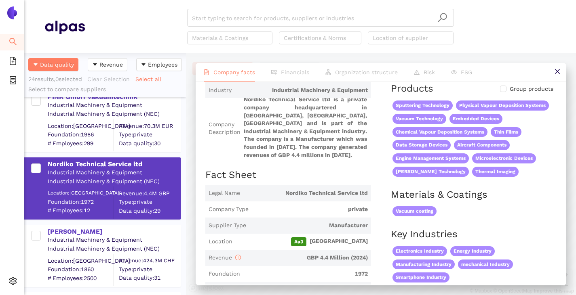
scroll to position [0, 0]
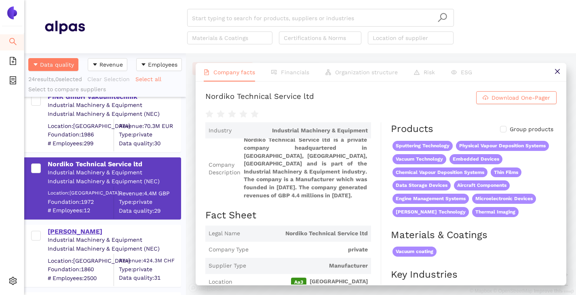
click at [78, 231] on div "[PERSON_NAME]" at bounding box center [114, 231] width 133 height 9
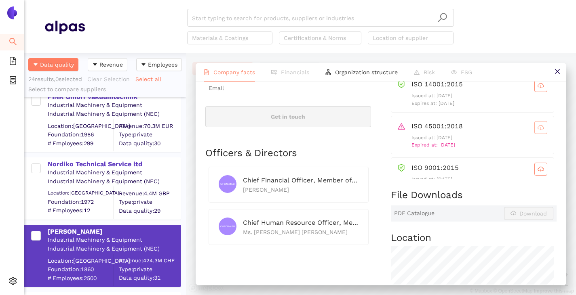
click at [534, 132] on button "button" at bounding box center [540, 127] width 13 height 13
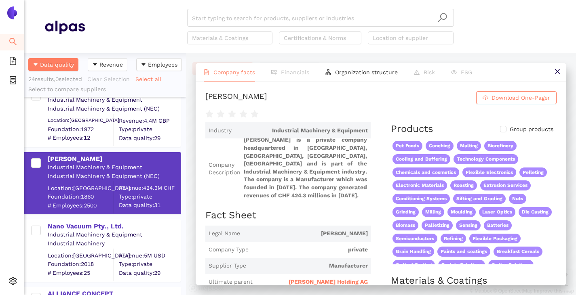
scroll to position [162, 0]
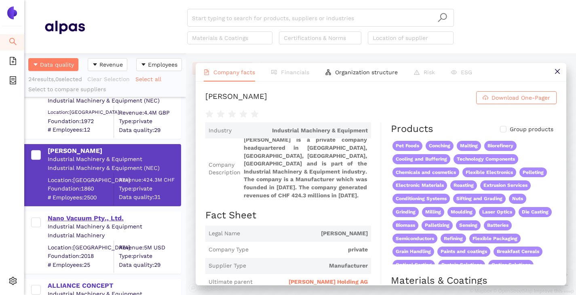
click at [86, 219] on div "Nano Vacuum Pty., Ltd." at bounding box center [114, 218] width 133 height 9
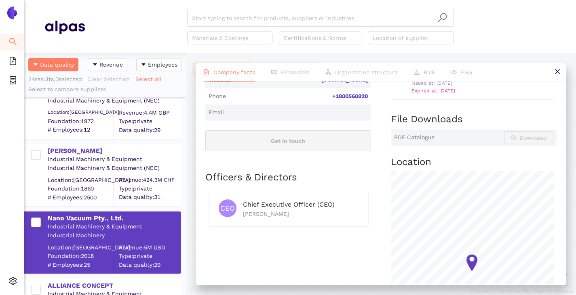
scroll to position [202, 0]
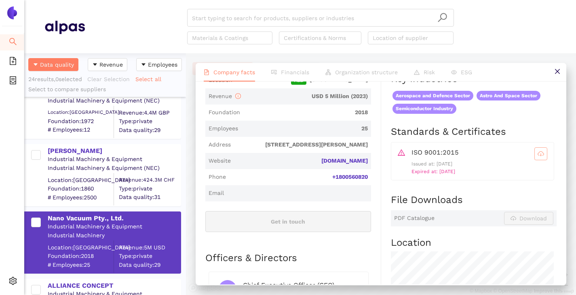
click at [537, 153] on icon "cloud-download" at bounding box center [540, 154] width 6 height 6
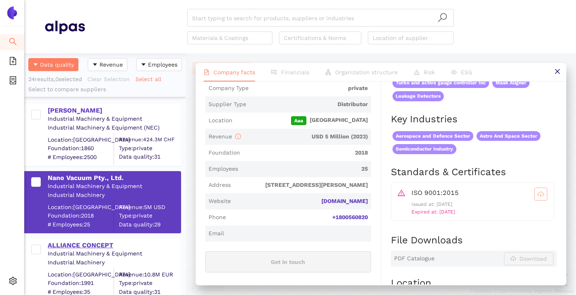
click at [96, 247] on div "ALLIANCE CONCEPT" at bounding box center [114, 245] width 133 height 9
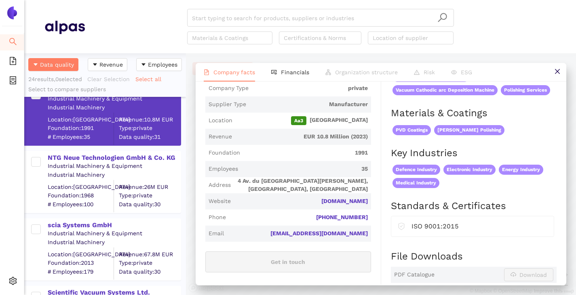
scroll to position [364, 0]
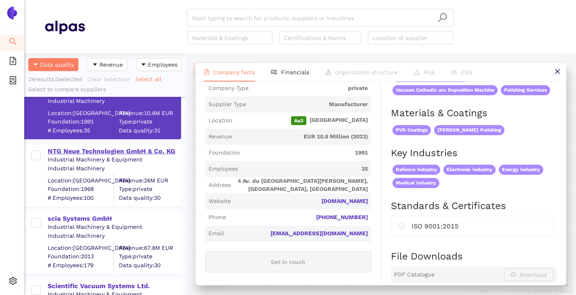
click at [61, 150] on div "NTG Neue Technologien GmbH & Co. KG" at bounding box center [114, 151] width 133 height 9
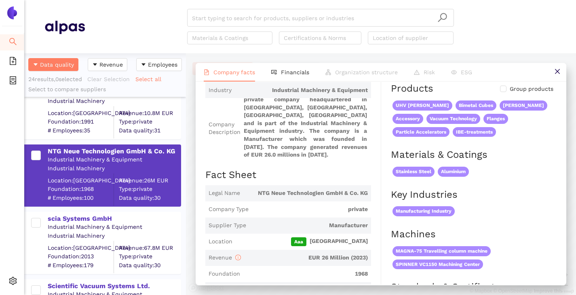
scroll to position [0, 0]
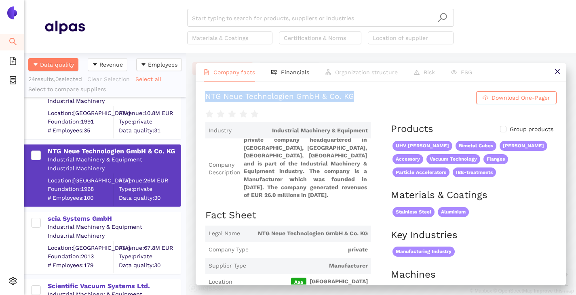
drag, startPoint x: 205, startPoint y: 95, endPoint x: 365, endPoint y: 101, distance: 160.1
click at [365, 101] on h1 "NTG Neue Technologien GmbH & Co. KG Download One-Pager" at bounding box center [380, 97] width 351 height 13
copy div "NTG Neue Technologien GmbH & Co. KG"
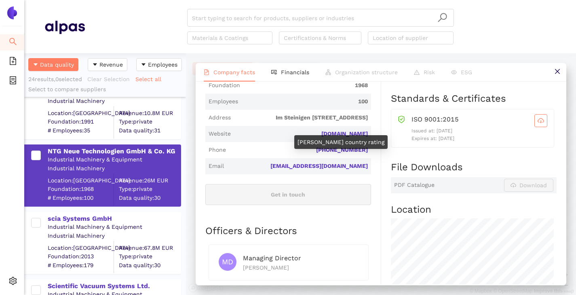
scroll to position [242, 0]
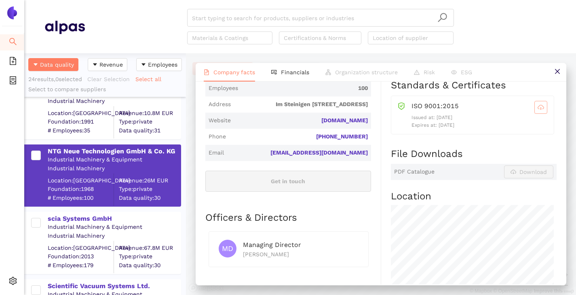
click at [538, 106] on span "cloud-download" at bounding box center [541, 107] width 12 height 6
click at [80, 221] on div "scia Systems GmbH" at bounding box center [114, 219] width 133 height 9
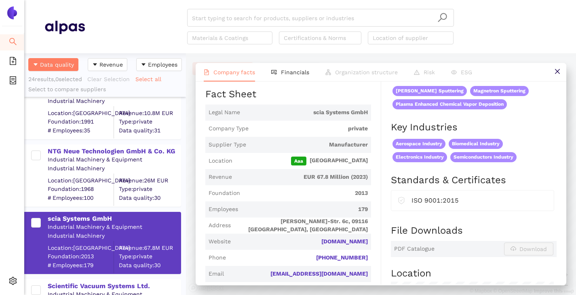
scroll to position [0, 0]
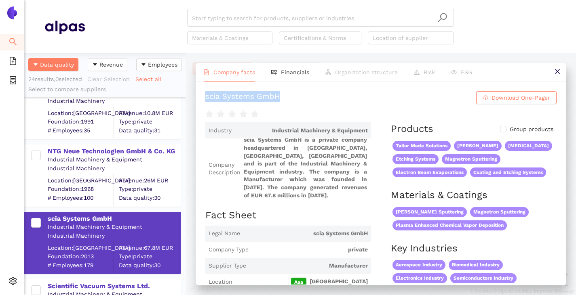
drag, startPoint x: 206, startPoint y: 96, endPoint x: 289, endPoint y: 92, distance: 82.9
click at [289, 92] on h1 "scia Systems GmbH Download One-Pager" at bounding box center [380, 97] width 351 height 13
copy div "scia Systems GmbH"
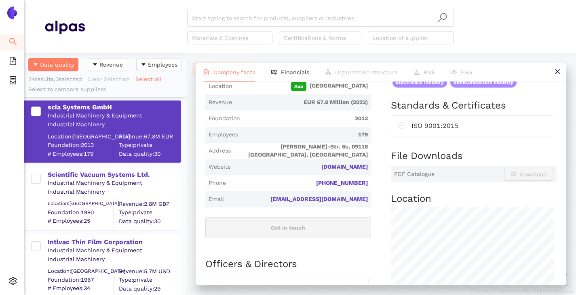
scroll to position [485, 0]
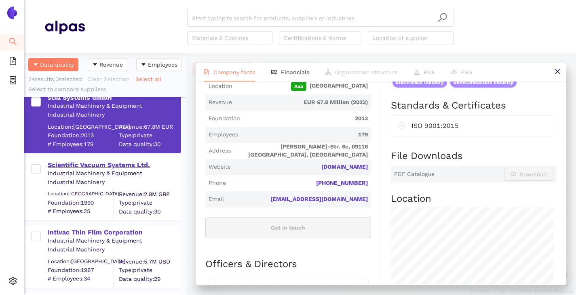
click at [65, 164] on div "Scientific Vacuum Systems Ltd." at bounding box center [114, 165] width 133 height 9
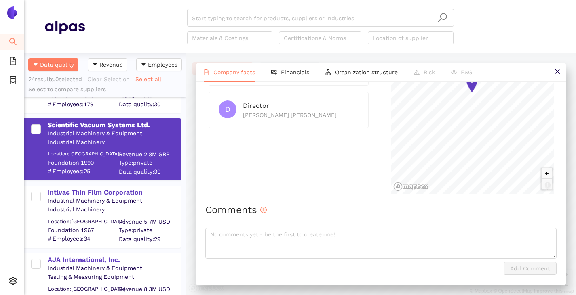
scroll to position [525, 0]
click at [86, 194] on div "Intlvac Thin Film Corporation" at bounding box center [114, 192] width 133 height 9
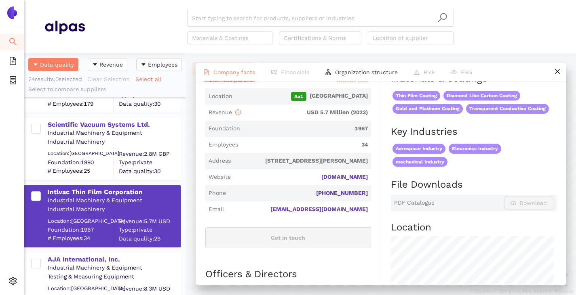
scroll to position [162, 0]
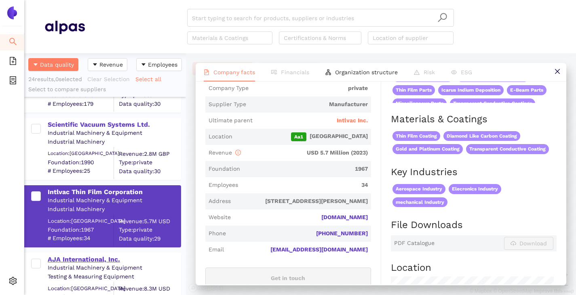
click at [99, 255] on div "AJA International, Inc." at bounding box center [114, 259] width 133 height 9
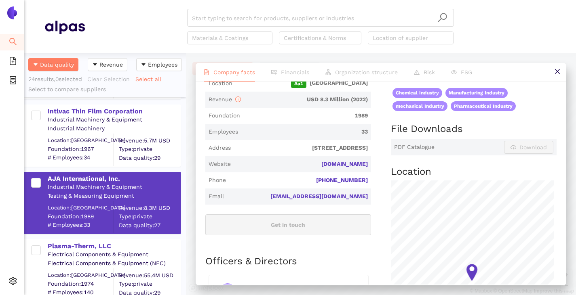
scroll to position [202, 0]
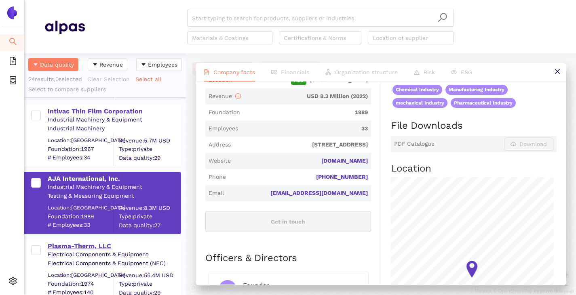
click at [68, 244] on div "Plasma-Therm, LLC" at bounding box center [114, 246] width 133 height 9
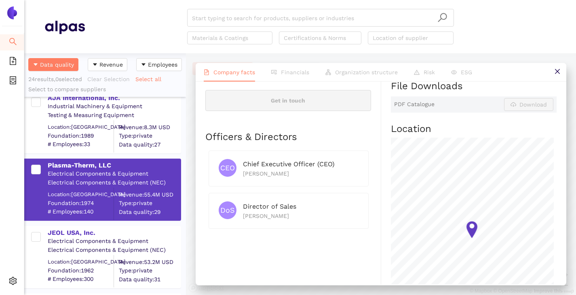
scroll to position [162, 0]
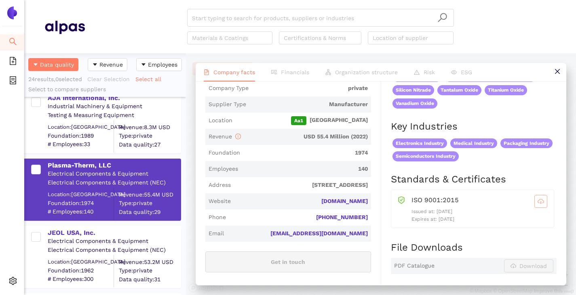
click at [538, 205] on button "button" at bounding box center [540, 201] width 13 height 13
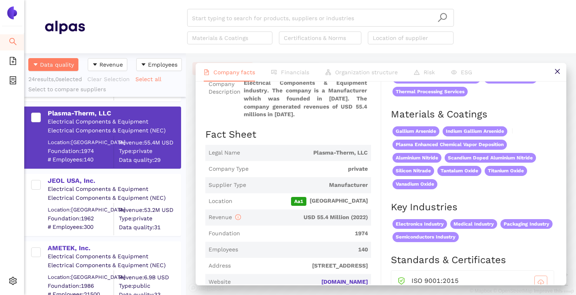
scroll to position [768, 0]
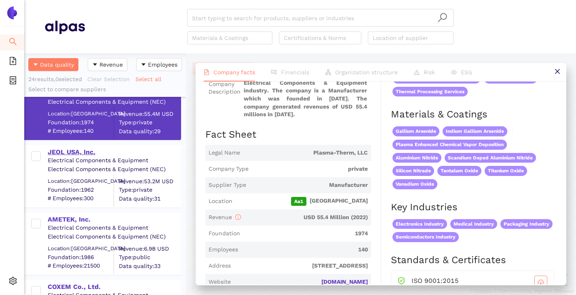
click at [58, 153] on div "JEOL USA, Inc." at bounding box center [114, 152] width 133 height 9
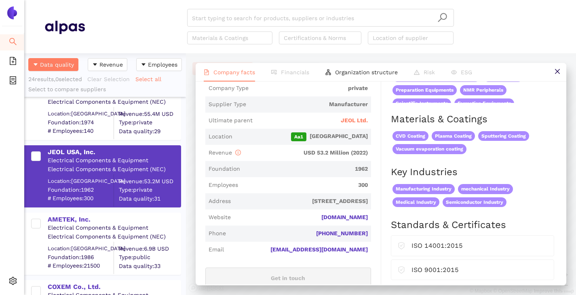
scroll to position [11, 0]
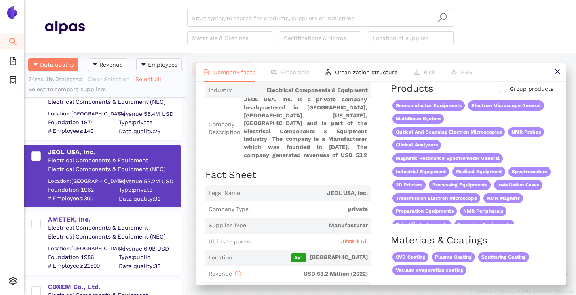
click at [59, 220] on div "AMETEK, Inc." at bounding box center [114, 219] width 133 height 9
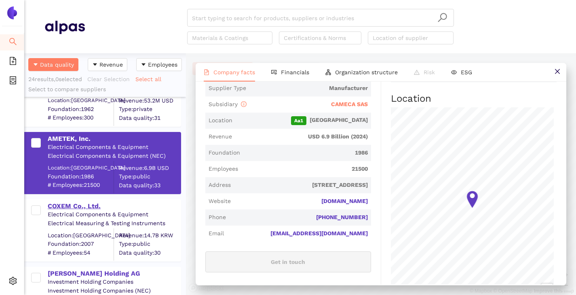
click at [58, 208] on div "COXEM Co., Ltd." at bounding box center [114, 206] width 133 height 9
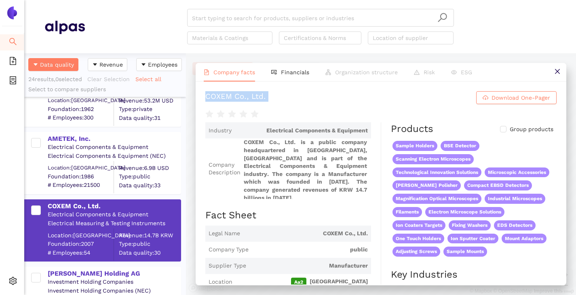
drag, startPoint x: 198, startPoint y: 100, endPoint x: 273, endPoint y: 108, distance: 75.2
click at [273, 107] on div "COXEM Co., Ltd. Download One-Pager Industry Electrical Components & Equipment C…" at bounding box center [381, 183] width 371 height 203
copy div "COXEM Co., Ltd. Download One-Pager"
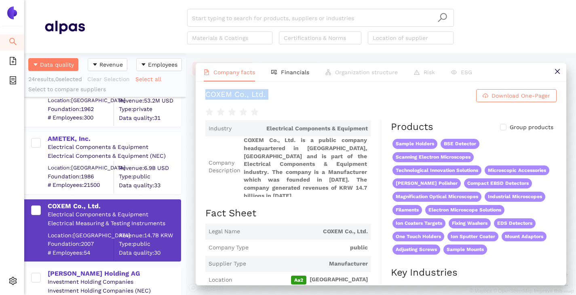
scroll to position [0, 0]
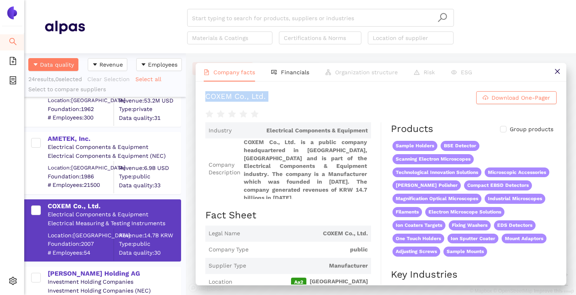
copy div "COXEM Co., Ltd. Download One-Pager"
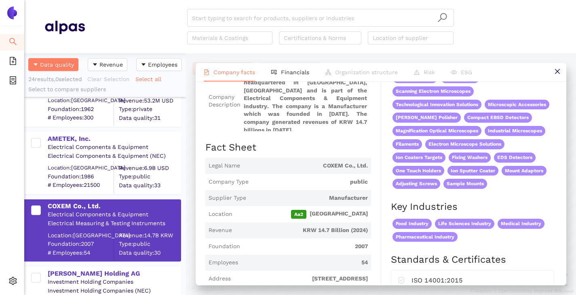
scroll to position [202, 0]
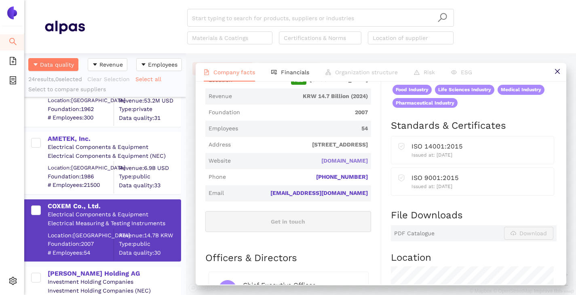
click at [0, 0] on link "coxem.com" at bounding box center [0, 0] width 0 height 0
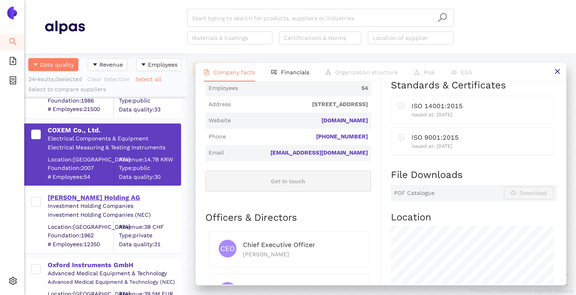
scroll to position [929, 0]
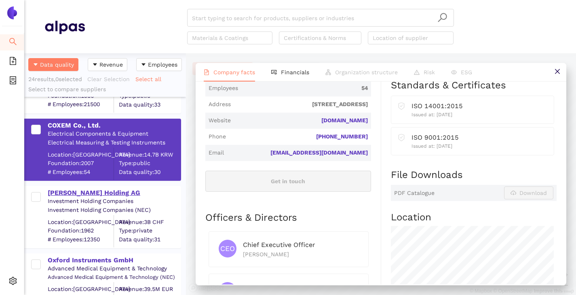
click at [81, 190] on div "[PERSON_NAME] Holding AG" at bounding box center [114, 193] width 133 height 9
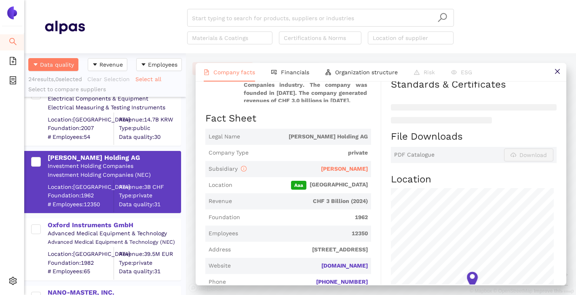
scroll to position [970, 0]
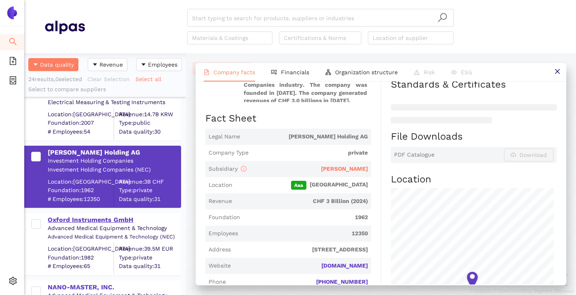
click at [71, 222] on div "Oxford Instruments GmbH" at bounding box center [114, 220] width 133 height 9
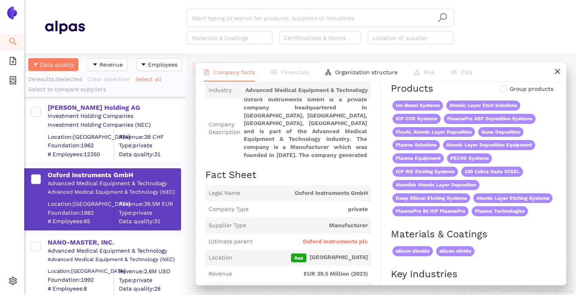
scroll to position [1051, 0]
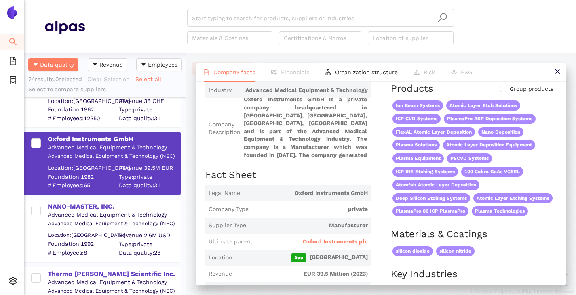
click at [69, 206] on div "NANO-MASTER, INC." at bounding box center [114, 206] width 133 height 9
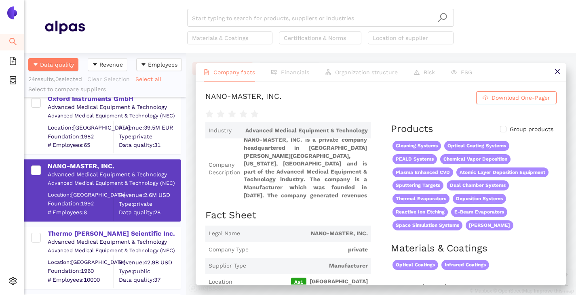
scroll to position [1131, 0]
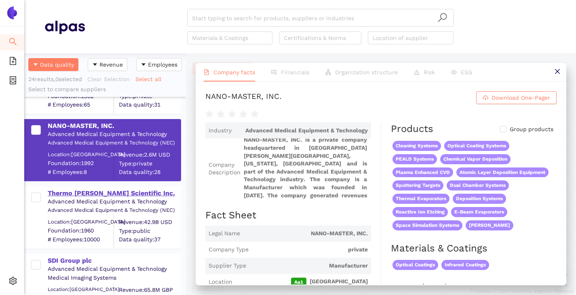
click at [80, 195] on div "Thermo [PERSON_NAME] Scientific Inc." at bounding box center [114, 193] width 133 height 9
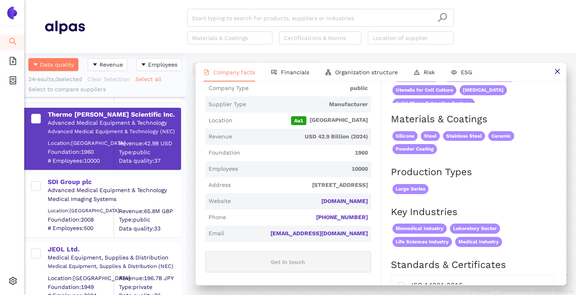
scroll to position [1212, 0]
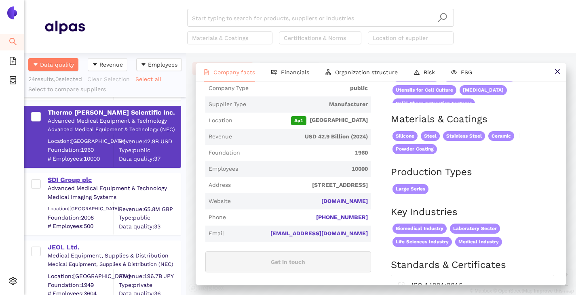
click at [65, 180] on div "SDI Group plc" at bounding box center [114, 180] width 133 height 9
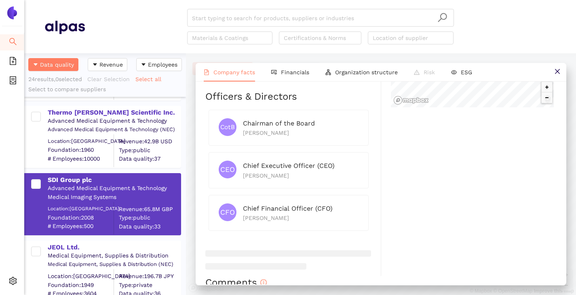
scroll to position [1253, 0]
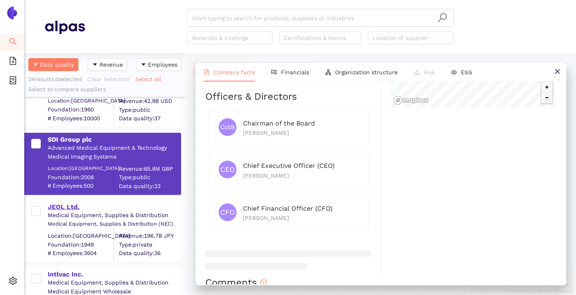
click at [63, 206] on div "JEOL Ltd." at bounding box center [114, 207] width 133 height 9
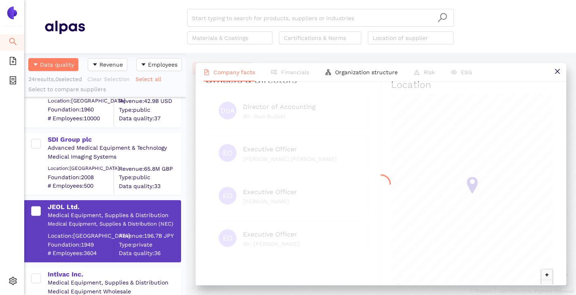
scroll to position [0, 0]
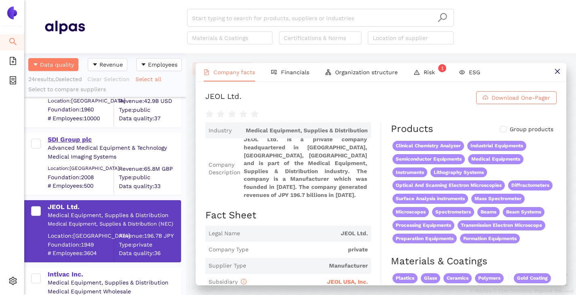
click at [66, 141] on div "SDI Group plc" at bounding box center [114, 139] width 133 height 9
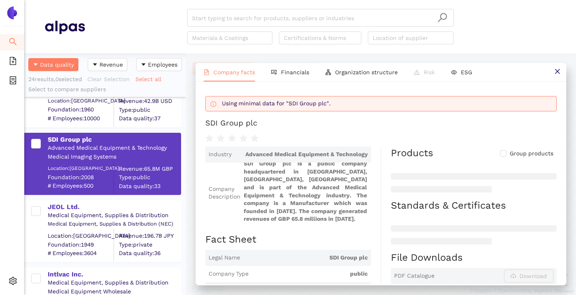
scroll to position [121, 0]
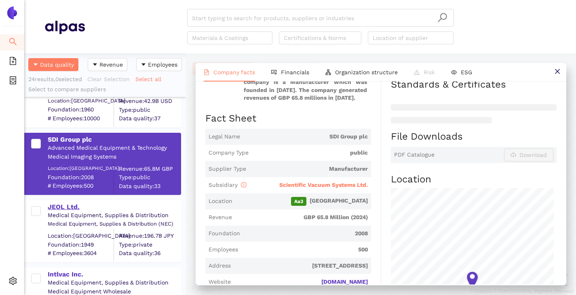
click at [72, 211] on div "JEOL Ltd." at bounding box center [114, 207] width 133 height 9
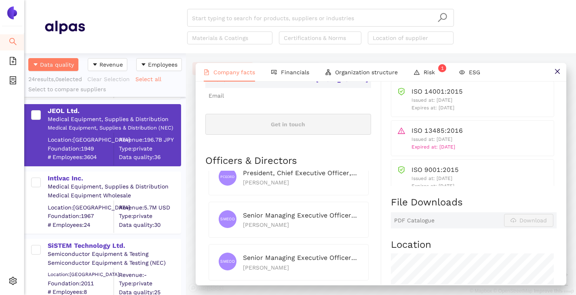
scroll to position [1341, 0]
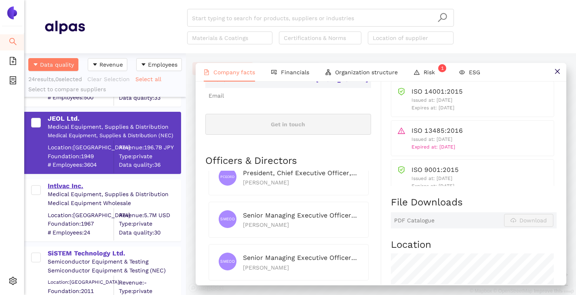
click at [61, 188] on div "Intlvac Inc." at bounding box center [114, 186] width 133 height 9
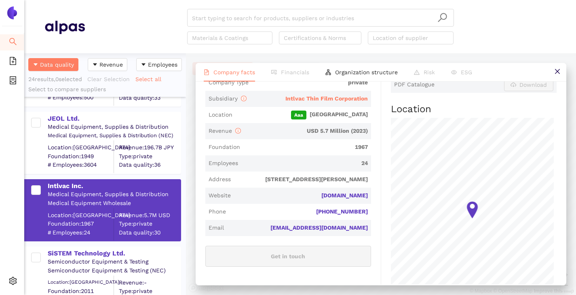
scroll to position [162, 0]
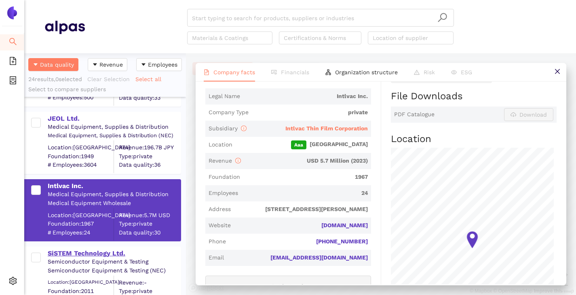
click at [63, 253] on div "SiSTEM Technology Ltd." at bounding box center [114, 253] width 133 height 9
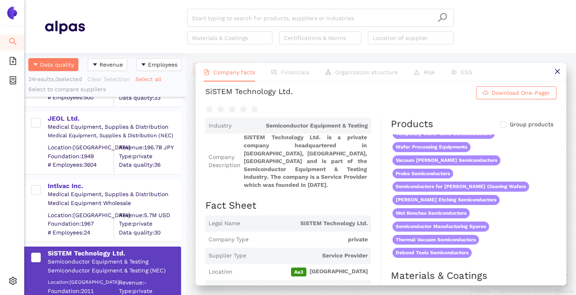
scroll to position [0, 0]
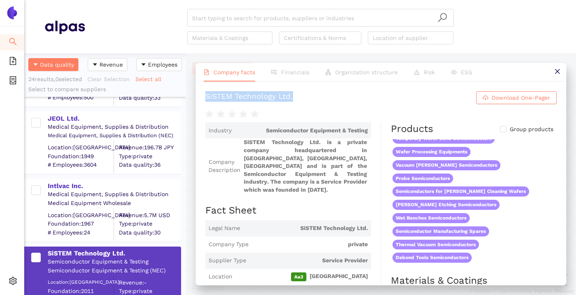
drag, startPoint x: 204, startPoint y: 97, endPoint x: 314, endPoint y: 100, distance: 109.1
click at [314, 100] on div "SiSTEM Technology Ltd. Download One-Pager Industry Semiconductor Equipment & Te…" at bounding box center [381, 183] width 371 height 203
copy div "SiSTEM Technology Ltd."
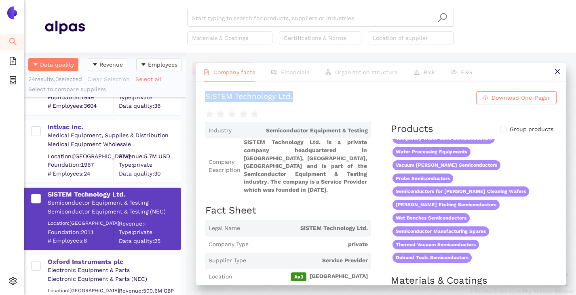
scroll to position [1422, 0]
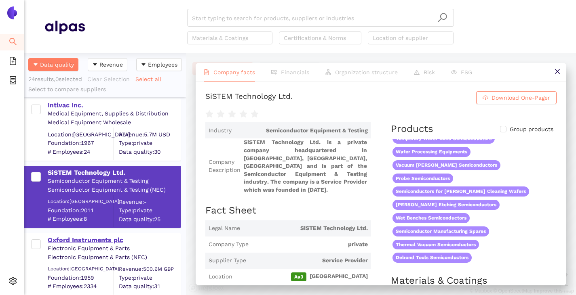
click at [76, 241] on div "Oxford Instruments plc" at bounding box center [114, 240] width 133 height 9
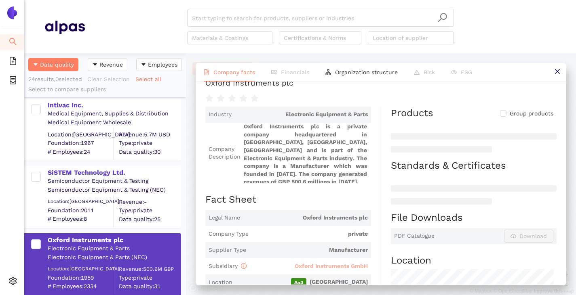
scroll to position [81, 0]
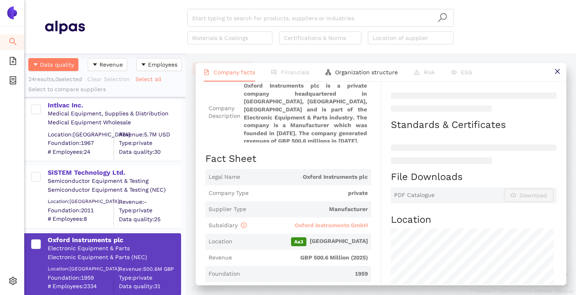
click at [303, 222] on span "Oxford Instruments GmbH" at bounding box center [331, 225] width 73 height 6
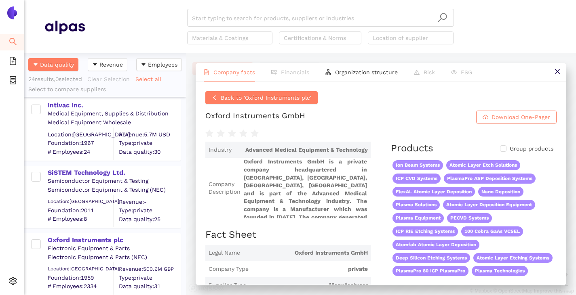
scroll to position [2, 0]
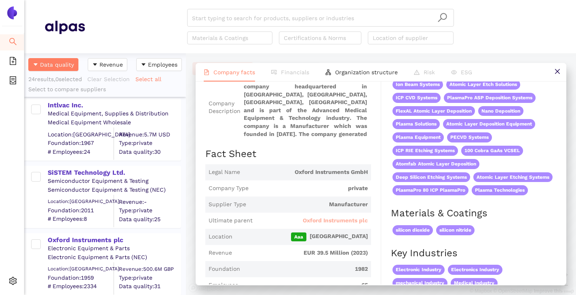
click at [310, 221] on span "Oxford Instruments plc" at bounding box center [335, 221] width 65 height 8
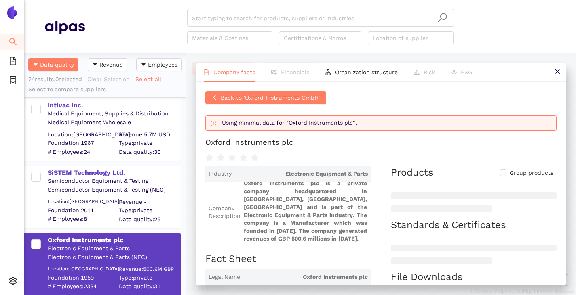
click at [67, 106] on div "Intlvac Inc." at bounding box center [114, 105] width 133 height 9
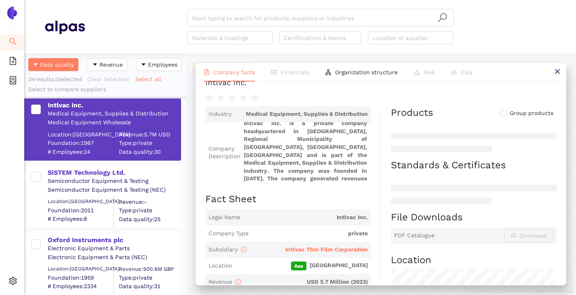
click at [326, 249] on span "Intlvac Thin Film Corporation" at bounding box center [326, 249] width 82 height 6
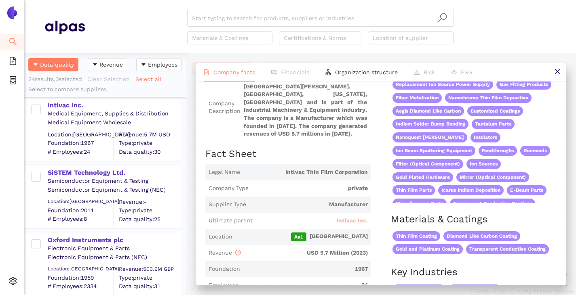
click at [338, 220] on span "Intlvac Inc." at bounding box center [352, 221] width 31 height 8
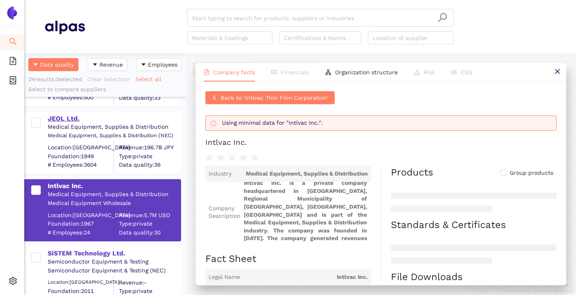
click at [72, 116] on div "JEOL Ltd." at bounding box center [114, 118] width 133 height 9
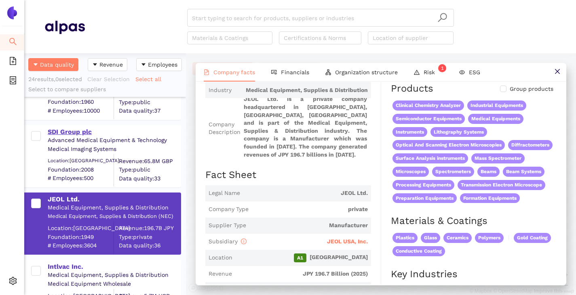
click at [74, 129] on div "SDI Group plc" at bounding box center [114, 132] width 133 height 9
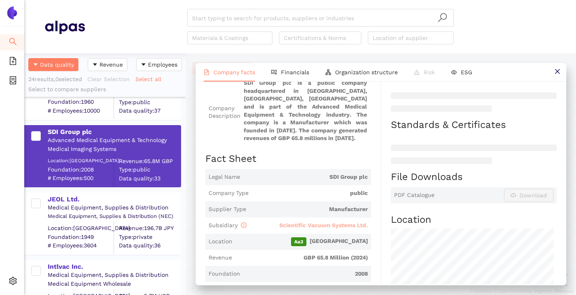
click at [305, 226] on span "Scientific Vacuum Systems Ltd." at bounding box center [323, 225] width 88 height 6
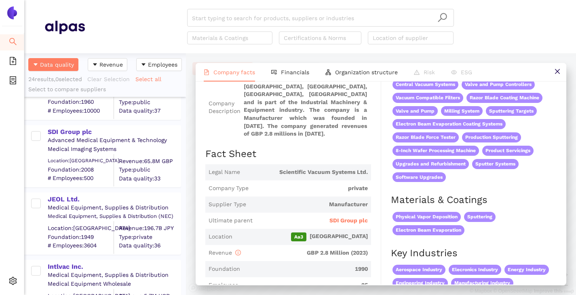
click at [337, 221] on span "SDI Group plc" at bounding box center [348, 221] width 38 height 8
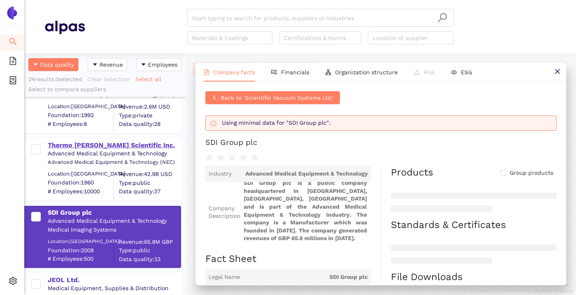
click at [83, 148] on div "Thermo [PERSON_NAME] Scientific Inc." at bounding box center [114, 145] width 133 height 9
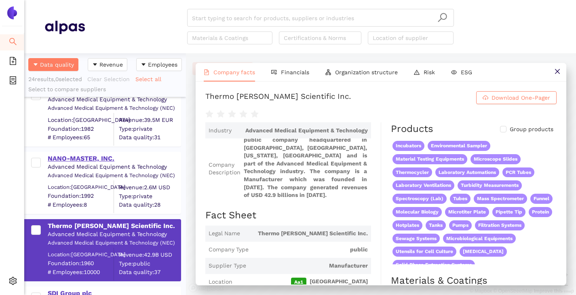
click at [79, 161] on div "NANO-MASTER, INC." at bounding box center [114, 158] width 133 height 9
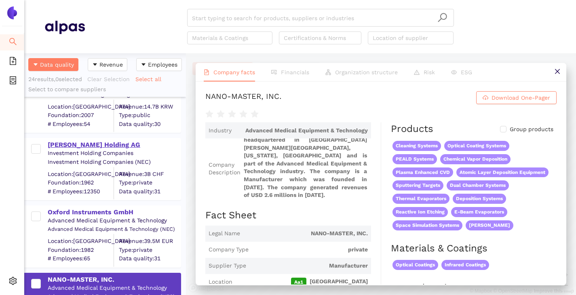
click at [72, 145] on div "[PERSON_NAME] Holding AG" at bounding box center [114, 145] width 133 height 9
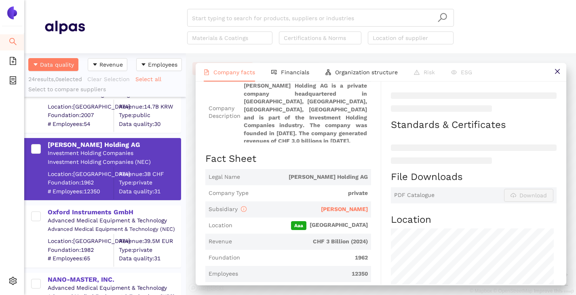
click at [341, 206] on span "[PERSON_NAME]" at bounding box center [344, 209] width 47 height 6
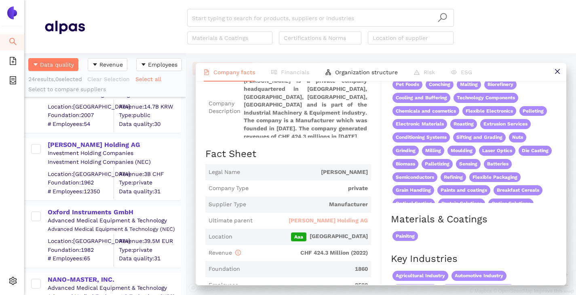
click at [350, 217] on span "[PERSON_NAME] Holding AG" at bounding box center [327, 221] width 79 height 8
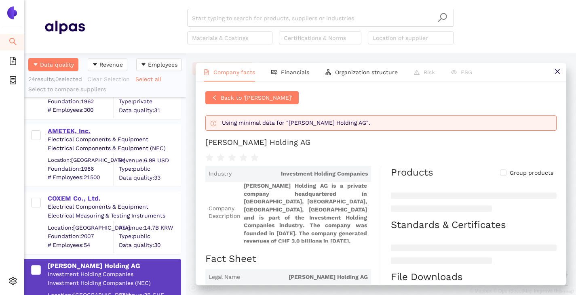
click at [60, 131] on div "AMETEK, Inc." at bounding box center [114, 131] width 133 height 9
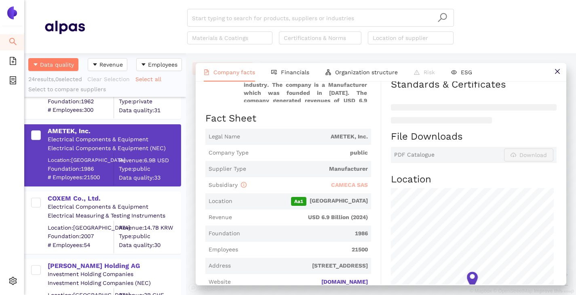
click at [341, 185] on span "CAMECA SAS" at bounding box center [349, 185] width 37 height 6
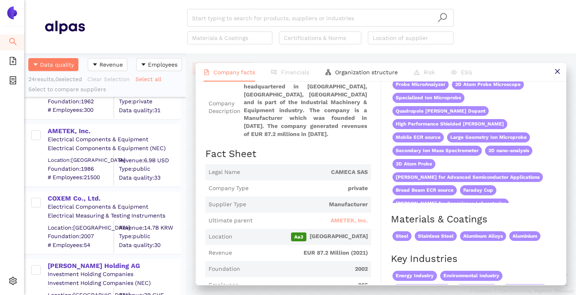
click at [348, 219] on span "AMETEK, Inc." at bounding box center [349, 221] width 37 height 8
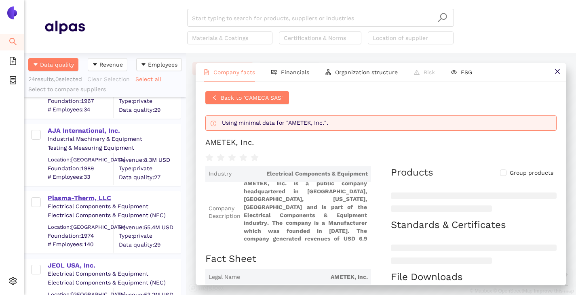
click at [66, 195] on div "Plasma-Therm, LLC" at bounding box center [114, 198] width 133 height 9
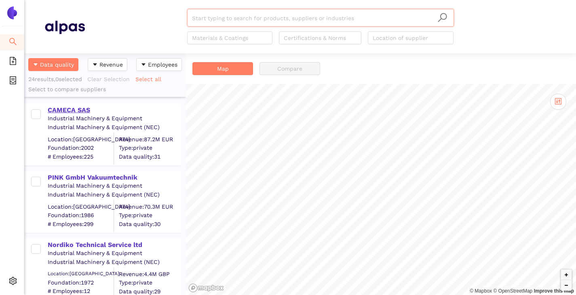
scroll to position [236, 156]
drag, startPoint x: 0, startPoint y: 0, endPoint x: 69, endPoint y: 111, distance: 130.7
click at [69, 111] on div "CAMECA SAS" at bounding box center [114, 110] width 133 height 9
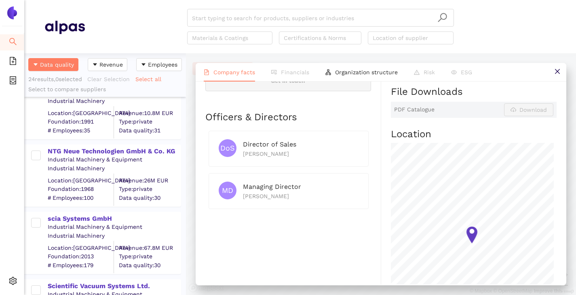
scroll to position [404, 0]
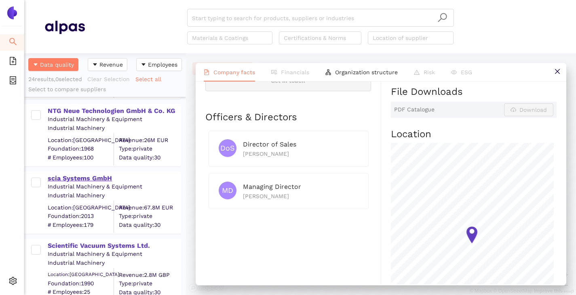
click at [71, 175] on div "scia Systems GmbH" at bounding box center [114, 178] width 133 height 9
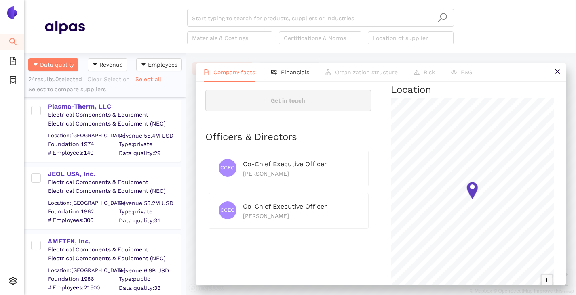
scroll to position [816, 0]
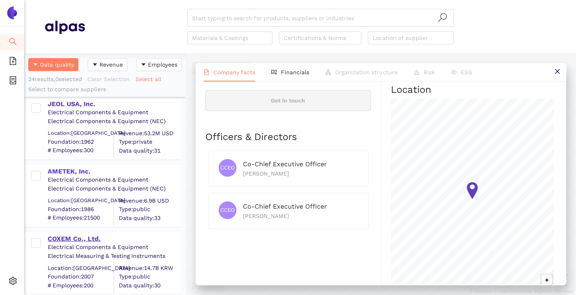
click at [65, 238] on div "COXEM Co., Ltd." at bounding box center [114, 239] width 133 height 9
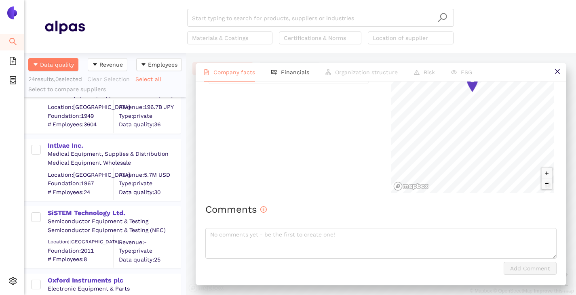
scroll to position [1422, 0]
